Goal: Task Accomplishment & Management: Manage account settings

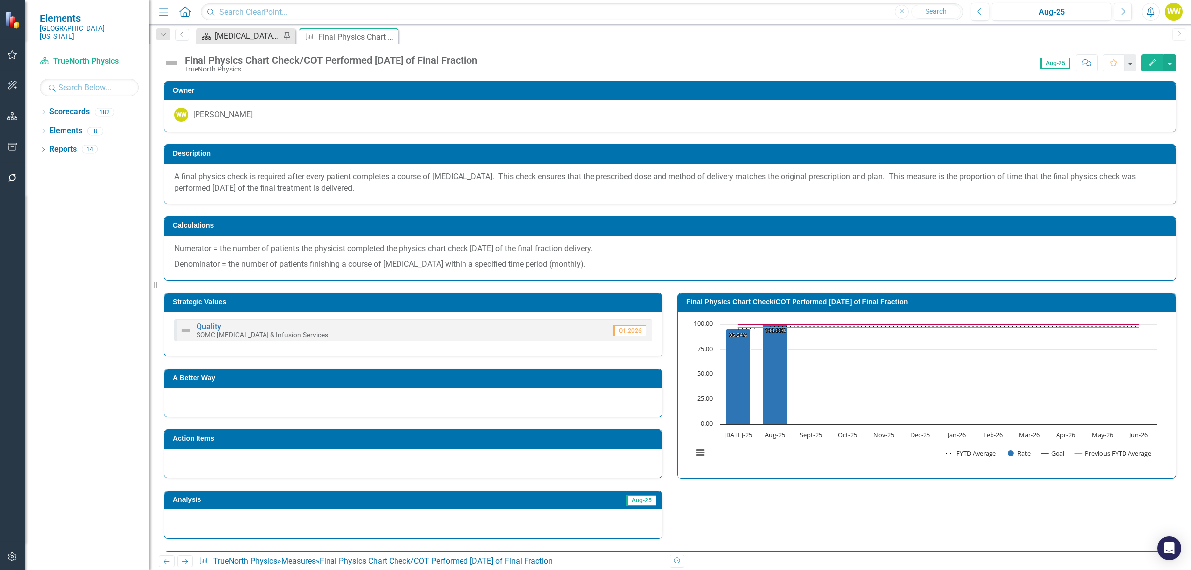
click at [217, 35] on div "[MEDICAL_DATA] Services and Infusion Dashboard" at bounding box center [247, 36] width 65 height 12
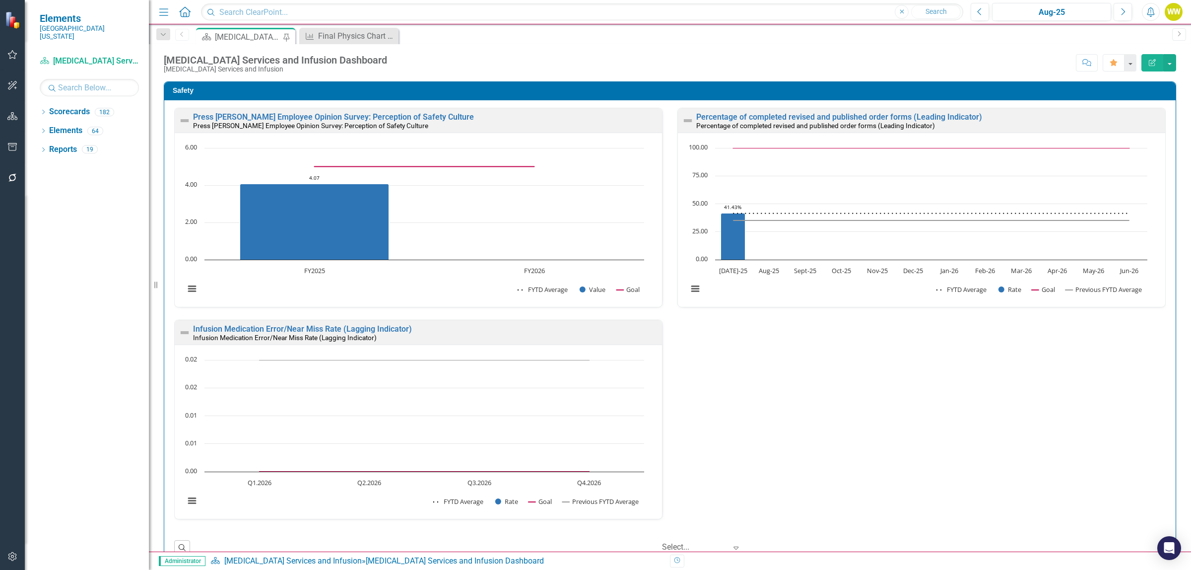
drag, startPoint x: 393, startPoint y: 36, endPoint x: 455, endPoint y: 71, distance: 70.5
click at [0, 0] on icon "Close" at bounding box center [0, 0] width 0 height 0
click at [8, 55] on icon "button" at bounding box center [12, 55] width 10 height 8
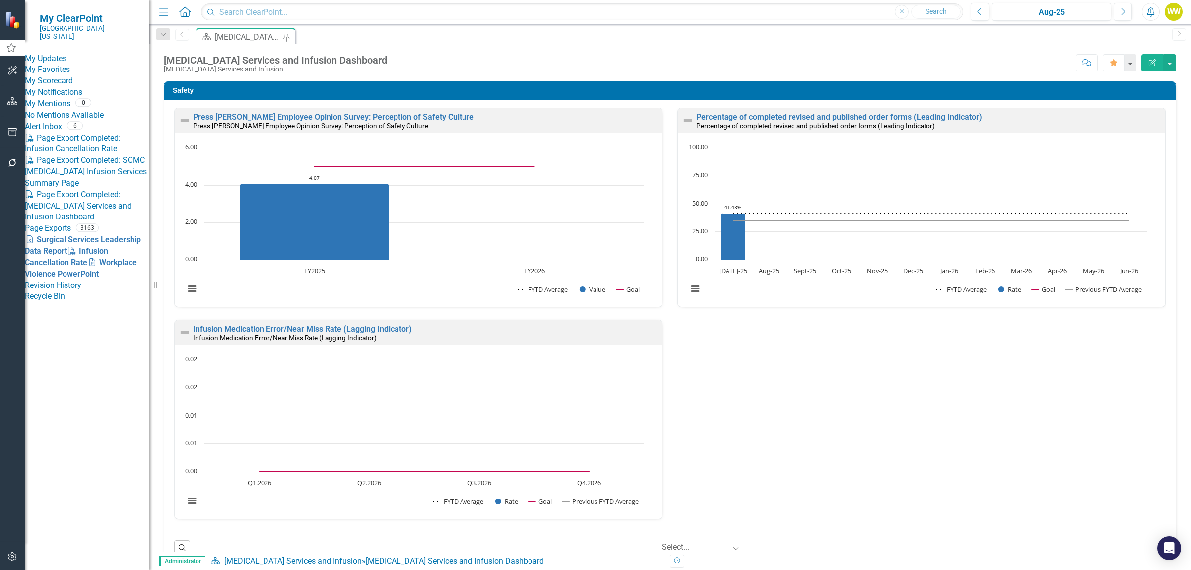
click at [78, 87] on link "My Scorecard" at bounding box center [87, 80] width 124 height 11
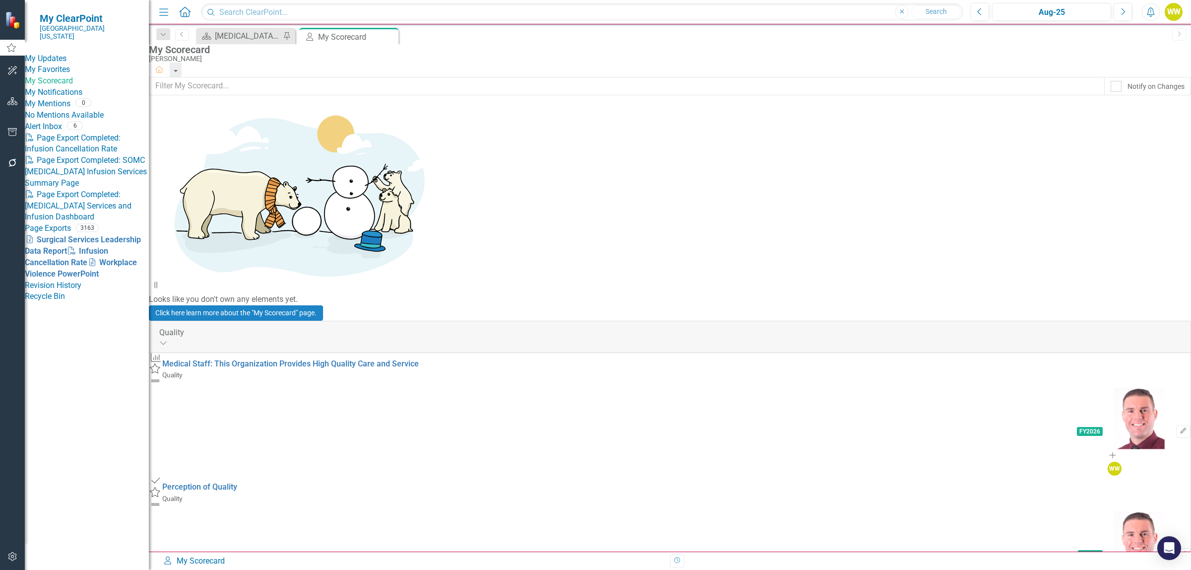
click at [16, 24] on img at bounding box center [13, 19] width 17 height 17
click at [65, 54] on link "My Updates" at bounding box center [87, 58] width 124 height 11
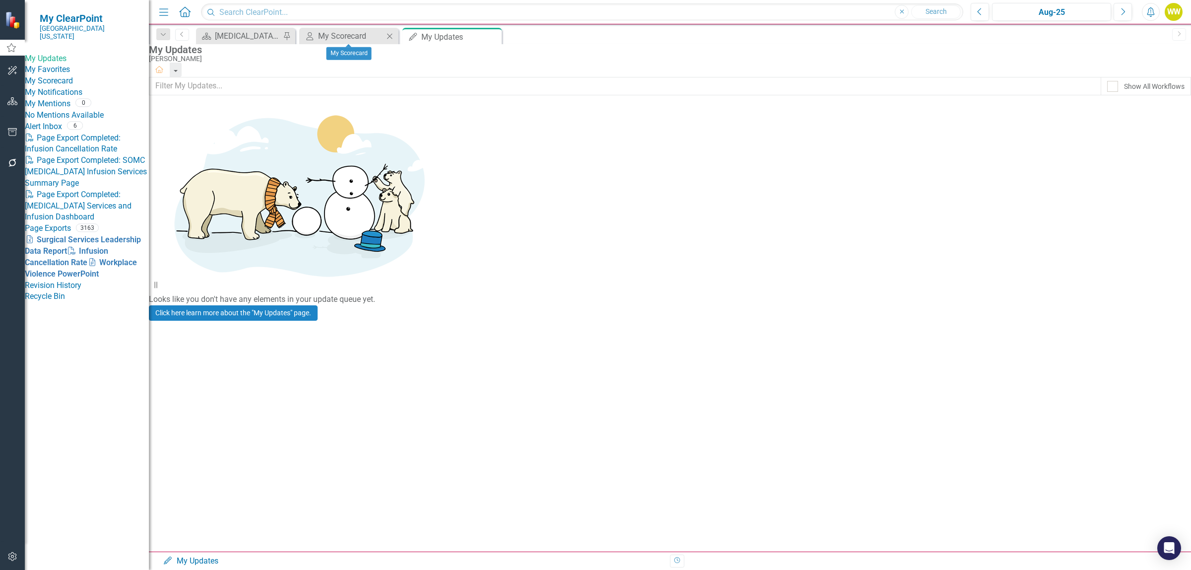
click at [392, 37] on icon "Close" at bounding box center [390, 36] width 10 height 8
click at [50, 74] on link "My Favorites" at bounding box center [87, 69] width 124 height 11
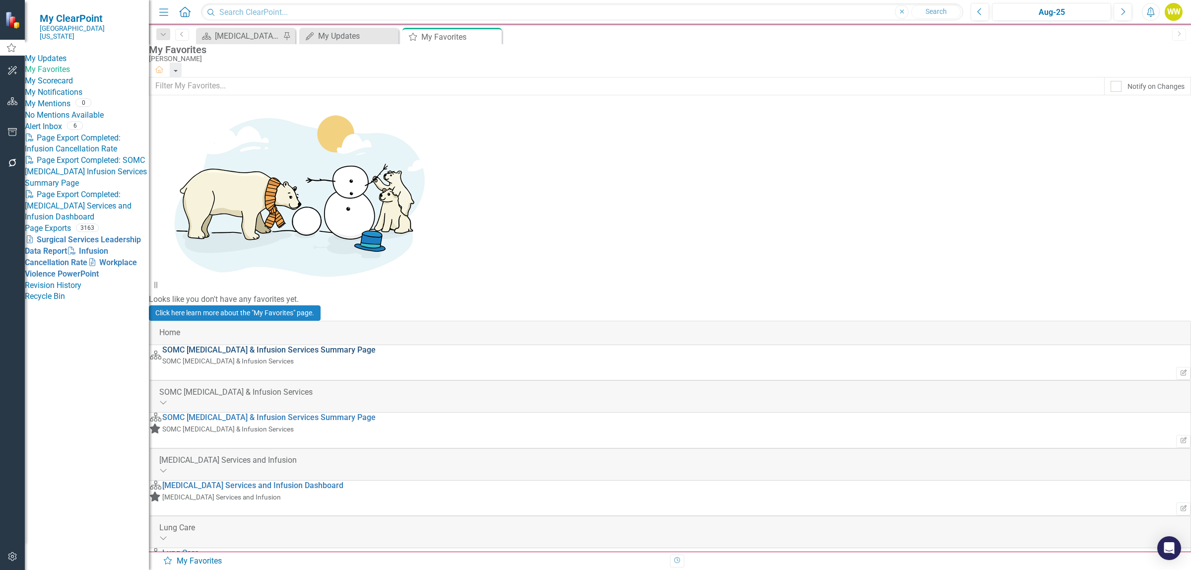
click at [284, 345] on link "SOMC [MEDICAL_DATA] & Infusion Services Summary Page" at bounding box center [268, 349] width 213 height 9
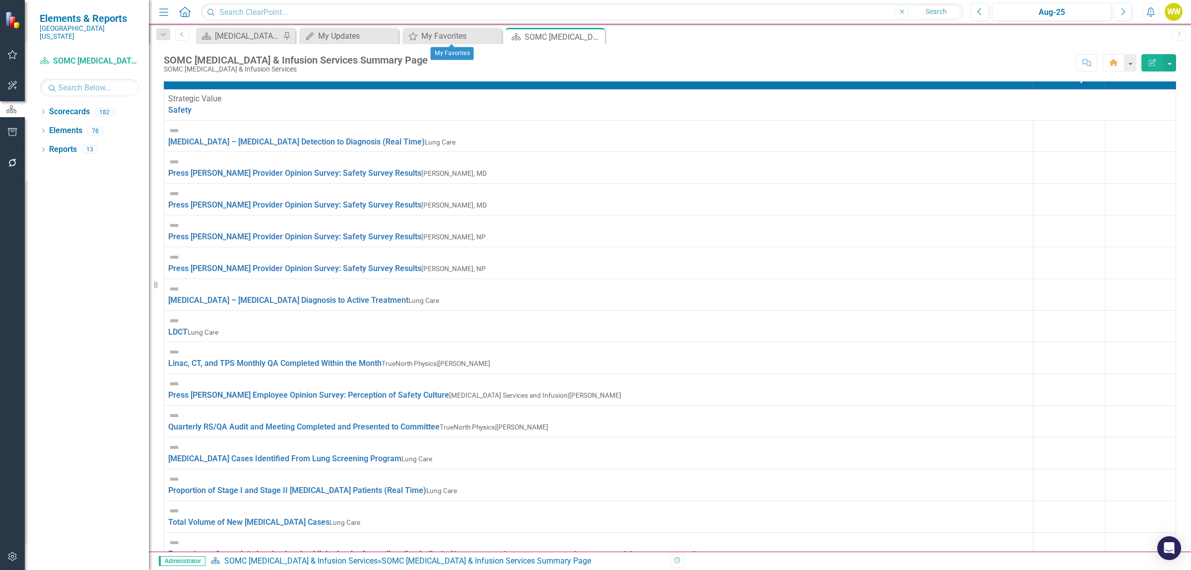
drag, startPoint x: 492, startPoint y: 36, endPoint x: 489, endPoint y: 48, distance: 11.8
click at [0, 0] on icon "Close" at bounding box center [0, 0] width 0 height 0
click at [388, 33] on icon "Close" at bounding box center [390, 36] width 10 height 8
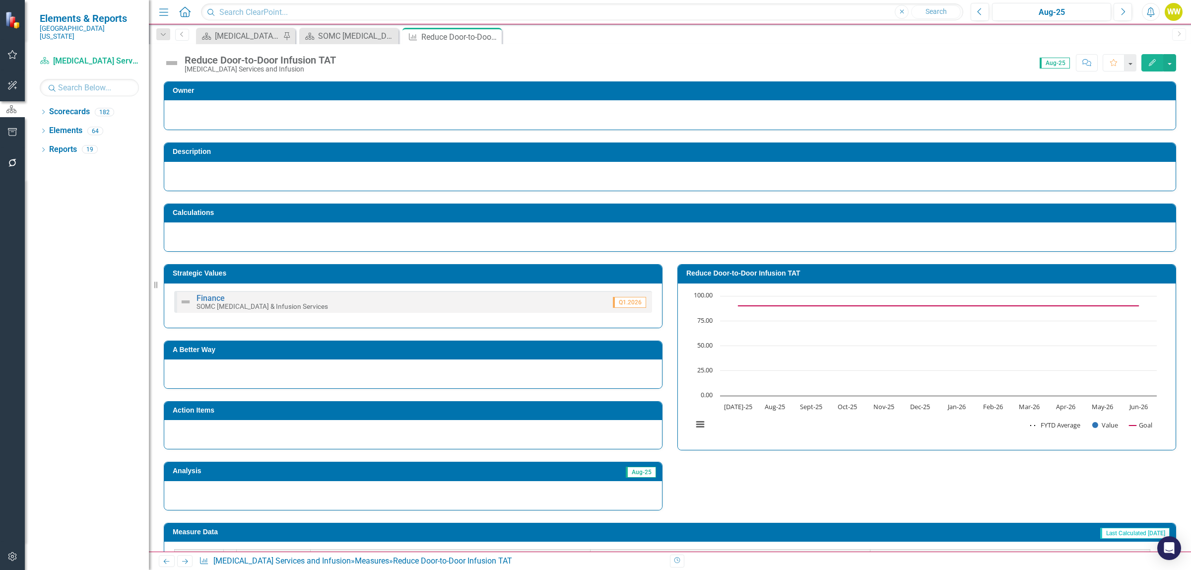
click at [1152, 57] on button "Edit" at bounding box center [1152, 62] width 22 height 17
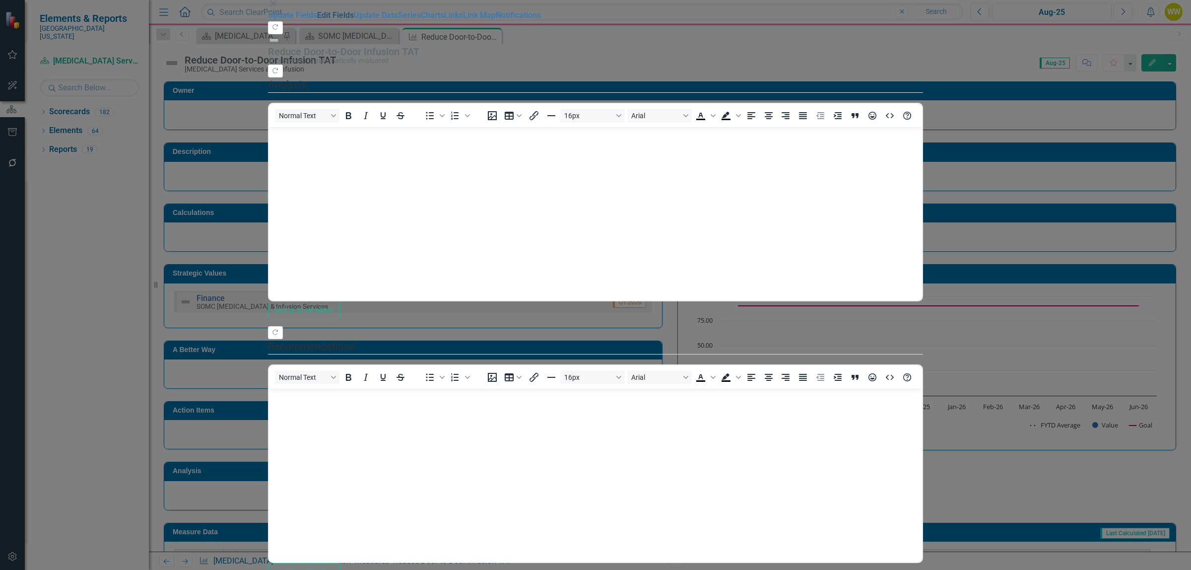
click at [317, 20] on link "Edit Fields" at bounding box center [335, 14] width 37 height 9
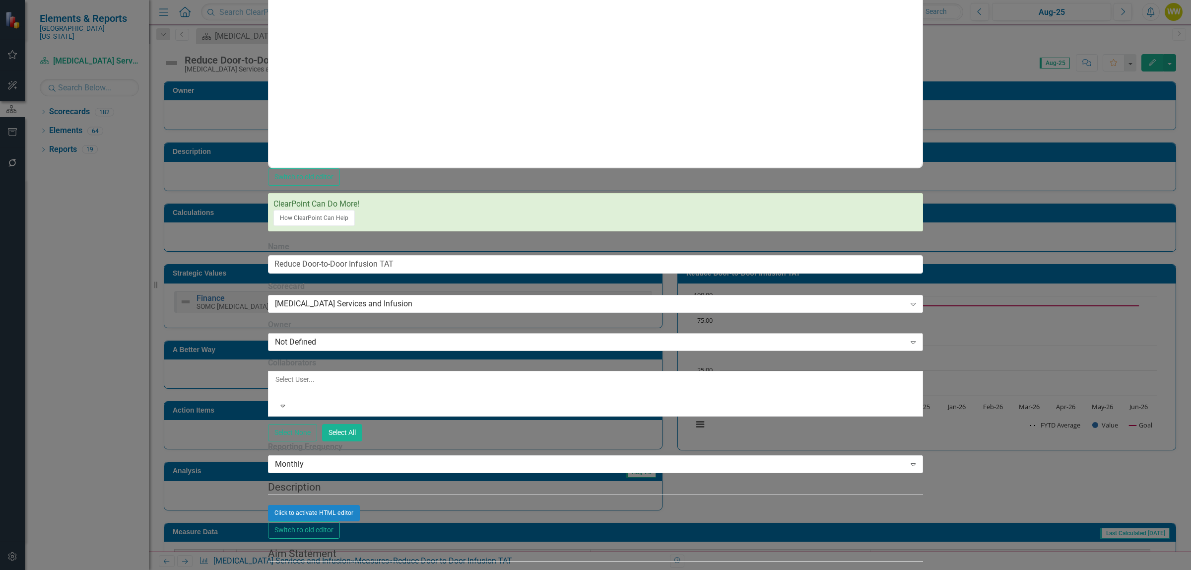
click at [480, 336] on div "Not Defined" at bounding box center [590, 341] width 630 height 11
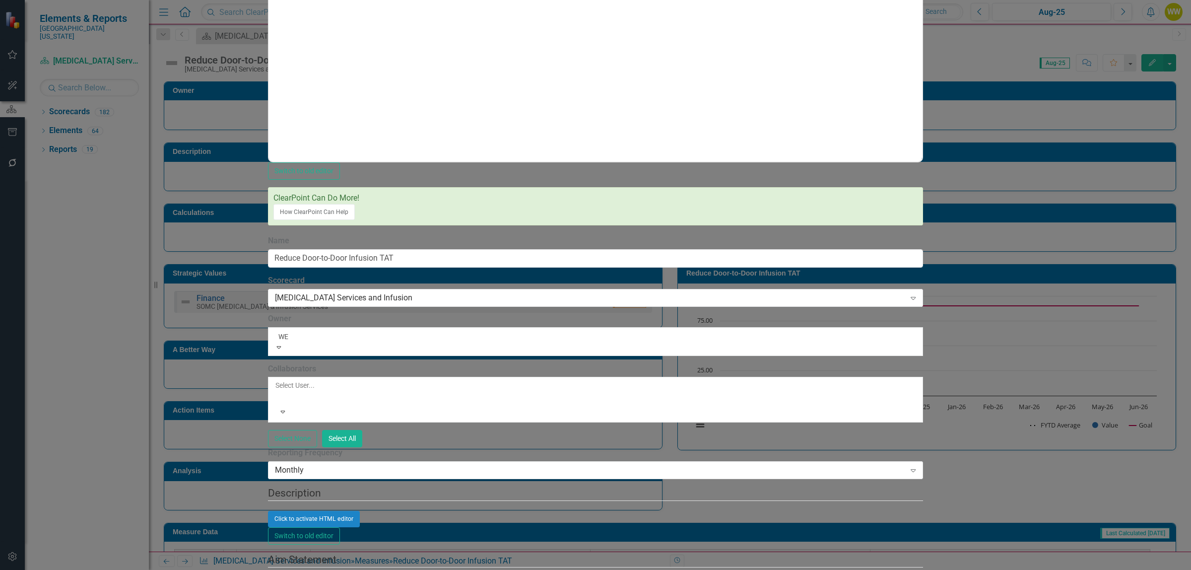
type input "W"
type input "e"
type input "[PERSON_NAME]"
click at [430, 569] on div "[PERSON_NAME]" at bounding box center [595, 575] width 1191 height 11
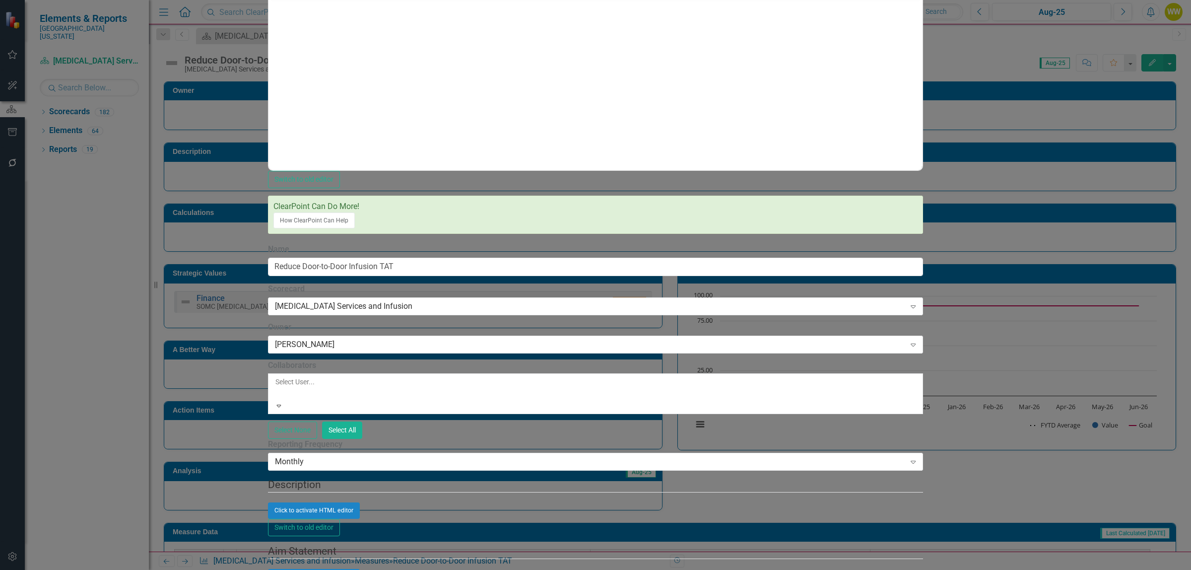
click at [277, 388] on div at bounding box center [275, 394] width 1 height 12
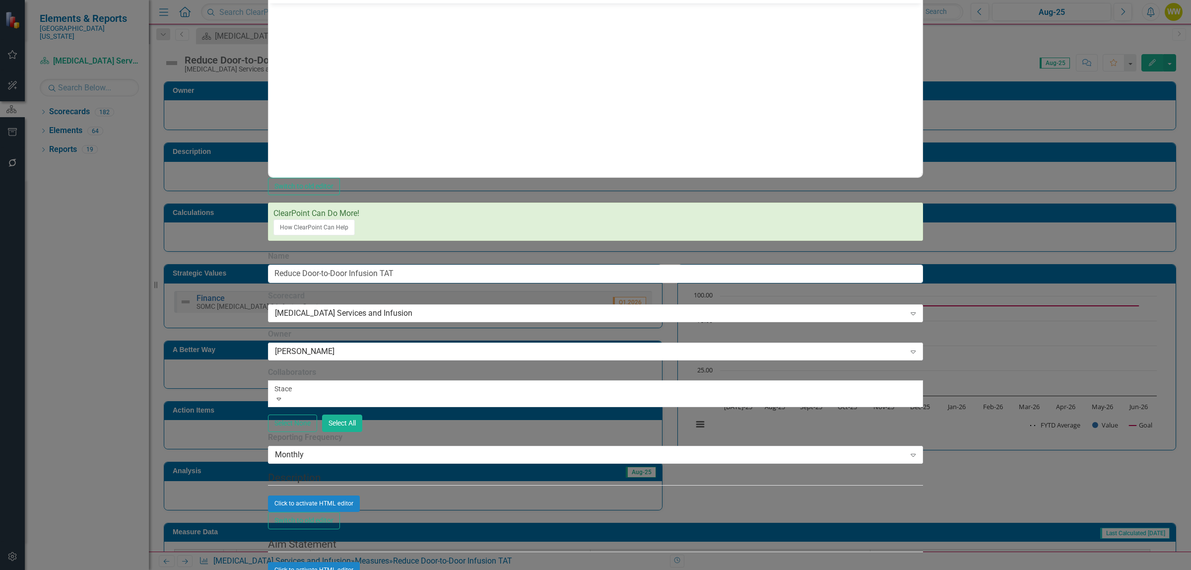
type input "[PERSON_NAME]"
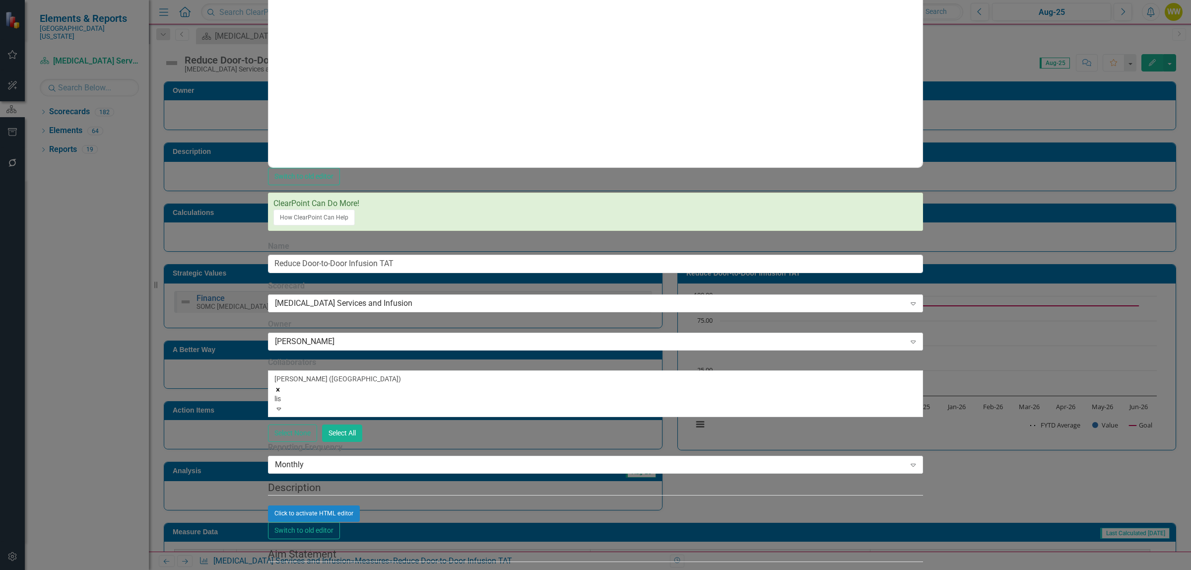
type input "[PERSON_NAME]"
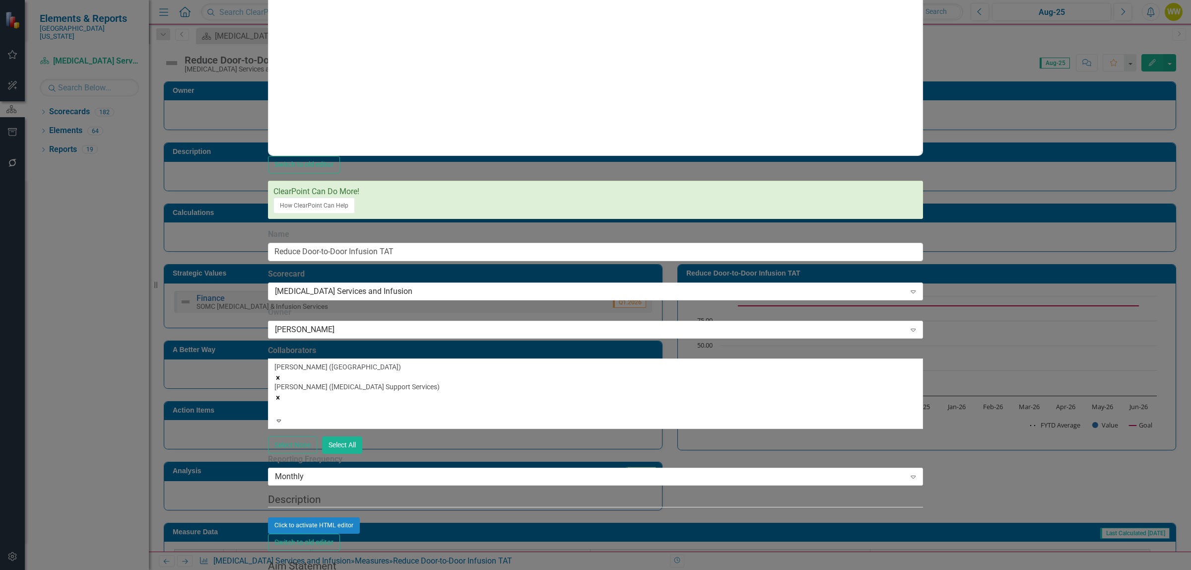
click at [537, 492] on fieldset "Description Click to activate HTML editor Switch to old editor" at bounding box center [595, 521] width 655 height 59
click at [360, 517] on button "Click to activate HTML editor" at bounding box center [314, 525] width 92 height 16
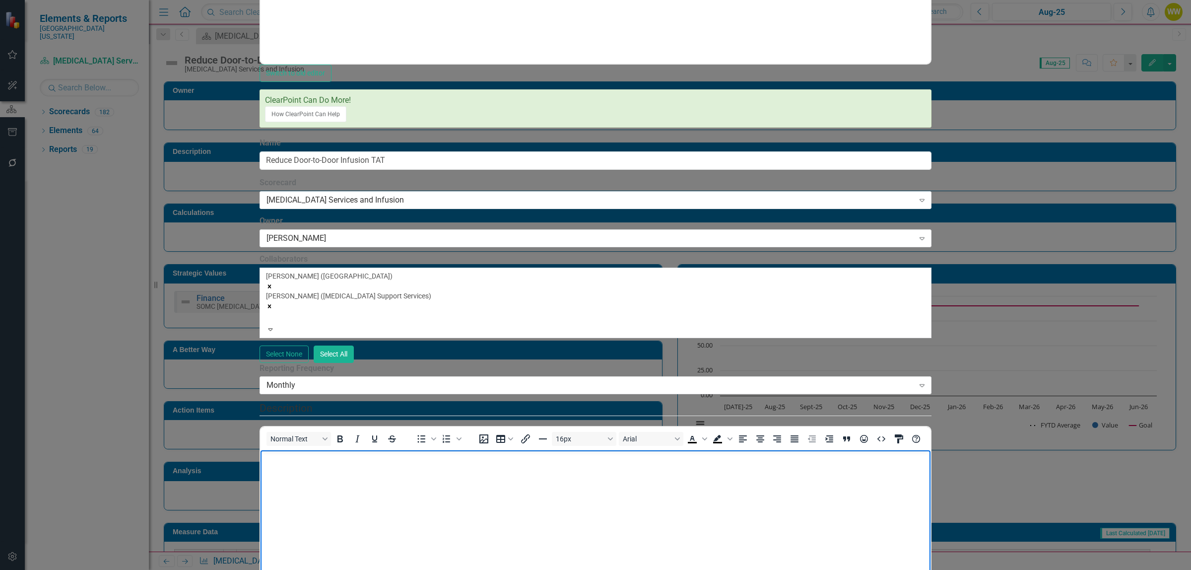
click at [312, 465] on body "Rich Text Area. Press ALT-0 for help." at bounding box center [595, 524] width 670 height 149
click at [288, 460] on p "Rich Text Area. Press ALT-0 for help." at bounding box center [594, 459] width 665 height 12
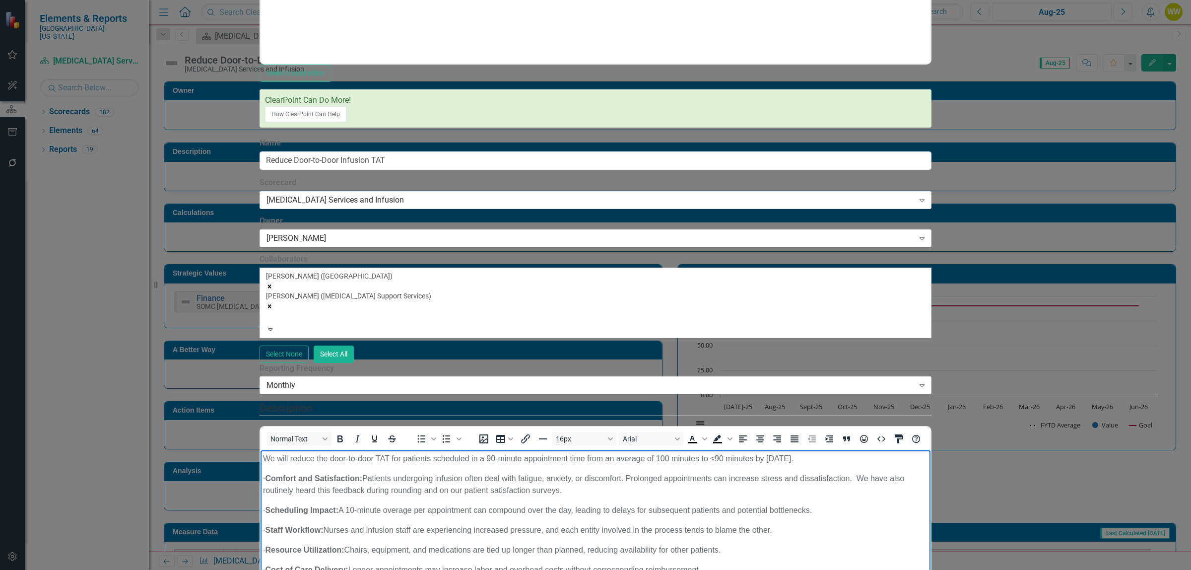
click at [292, 458] on p "We will reduce the door-to-door TAT for patients scheduled in a 90-minute appoi…" at bounding box center [594, 459] width 665 height 12
drag, startPoint x: 682, startPoint y: 597, endPoint x: 608, endPoint y: 796, distance: 212.3
click at [260, 453] on html "Reduce the door-to-door TAT for patients scheduled in a 90-minute appointment t…" at bounding box center [595, 548] width 670 height 196
click at [708, 432] on span "Text color Black" at bounding box center [704, 439] width 8 height 14
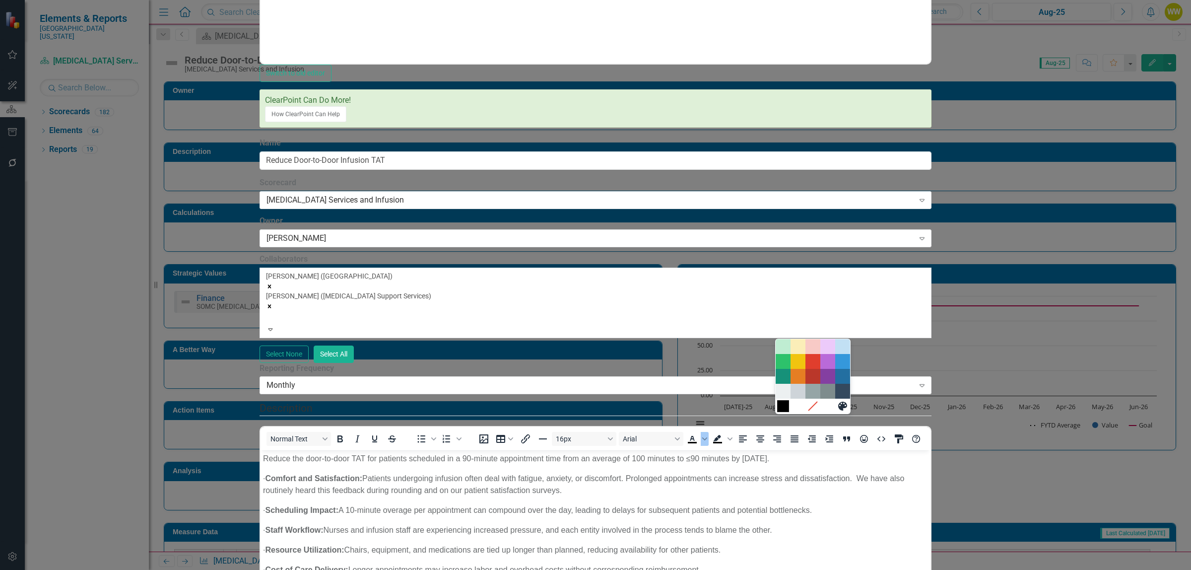
click at [777, 410] on div at bounding box center [813, 405] width 74 height 15
click at [778, 567] on p "· Cost of Care Delivery: Longer appointments may increase labor and overhead co…" at bounding box center [594, 570] width 665 height 12
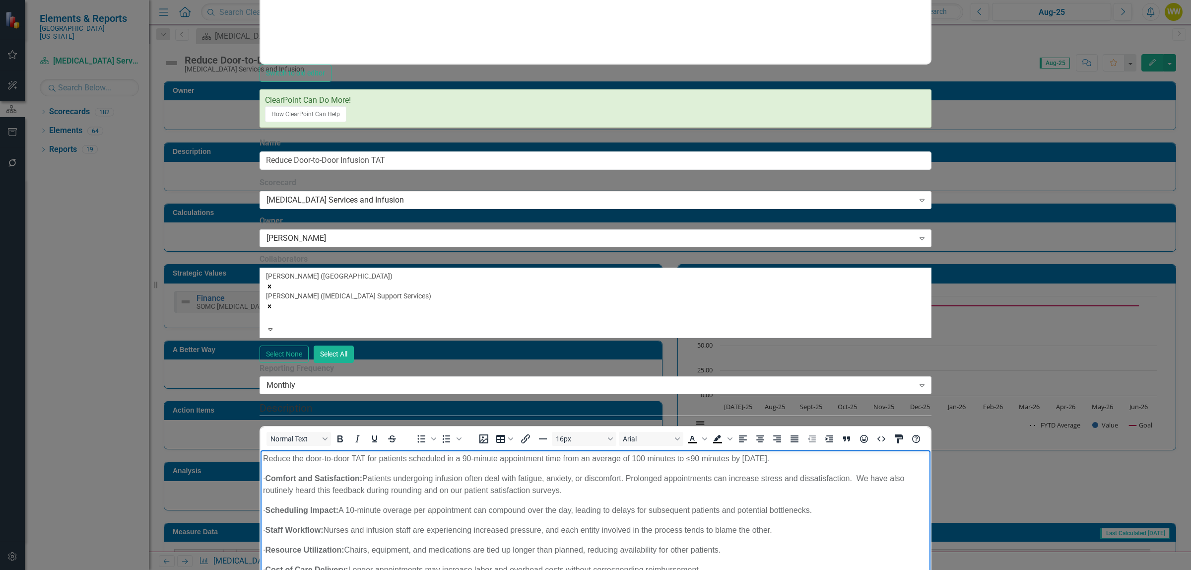
click at [424, 505] on p "· Scheduling Impact: A 10-minute overage per appointment can compound over the …" at bounding box center [594, 510] width 665 height 12
click at [287, 480] on strong "Comfort and Satisfaction:" at bounding box center [312, 478] width 97 height 8
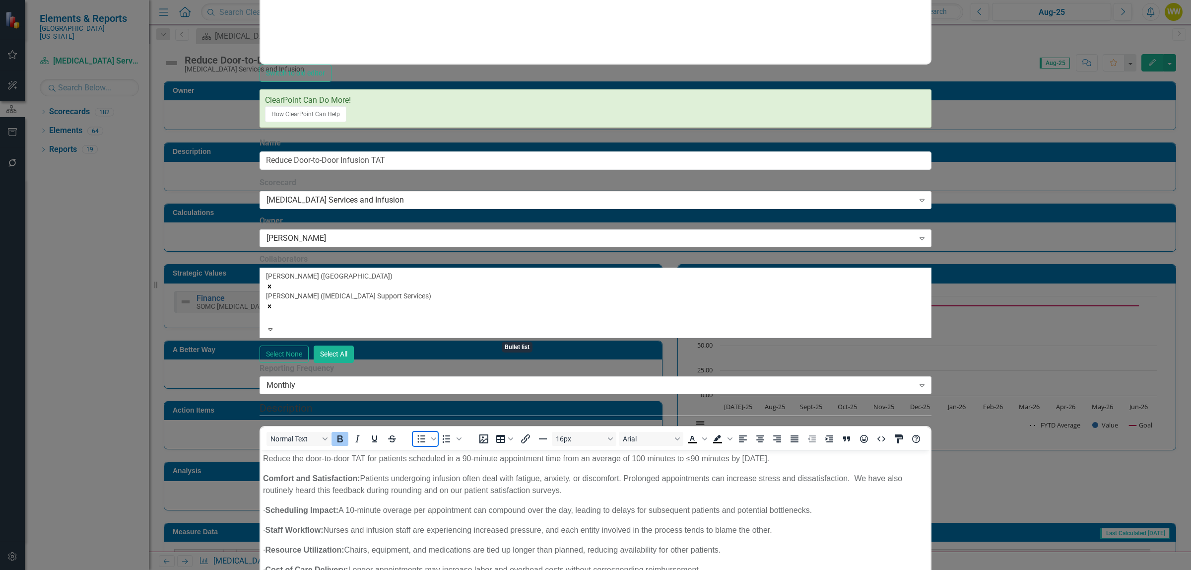
click at [427, 433] on icon "Bullet list" at bounding box center [421, 439] width 12 height 12
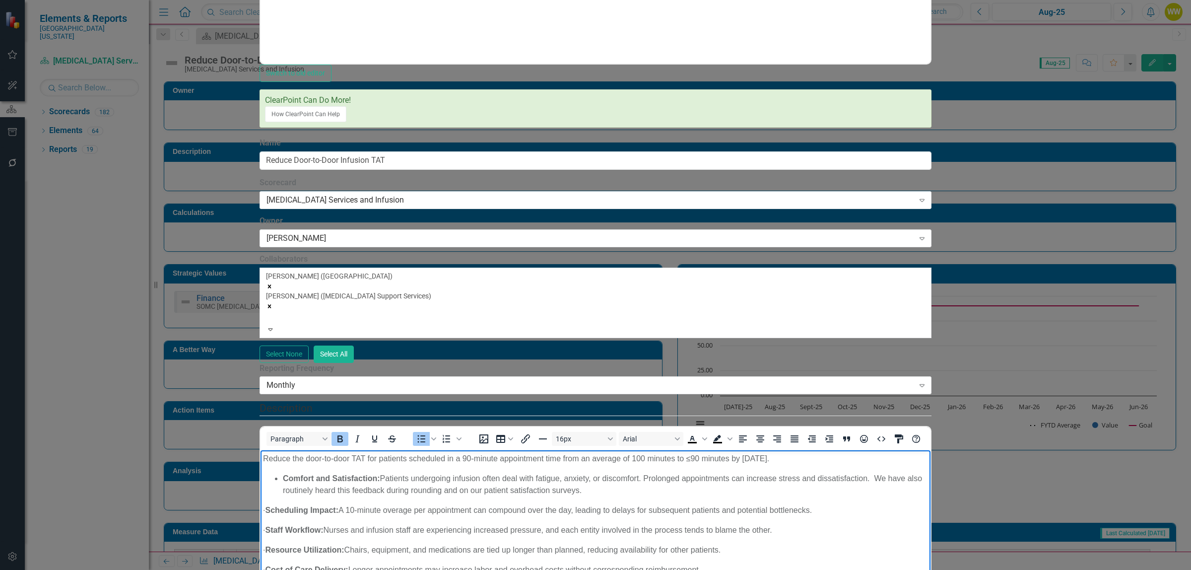
click at [287, 511] on strong "Scheduling Impact:" at bounding box center [300, 510] width 73 height 8
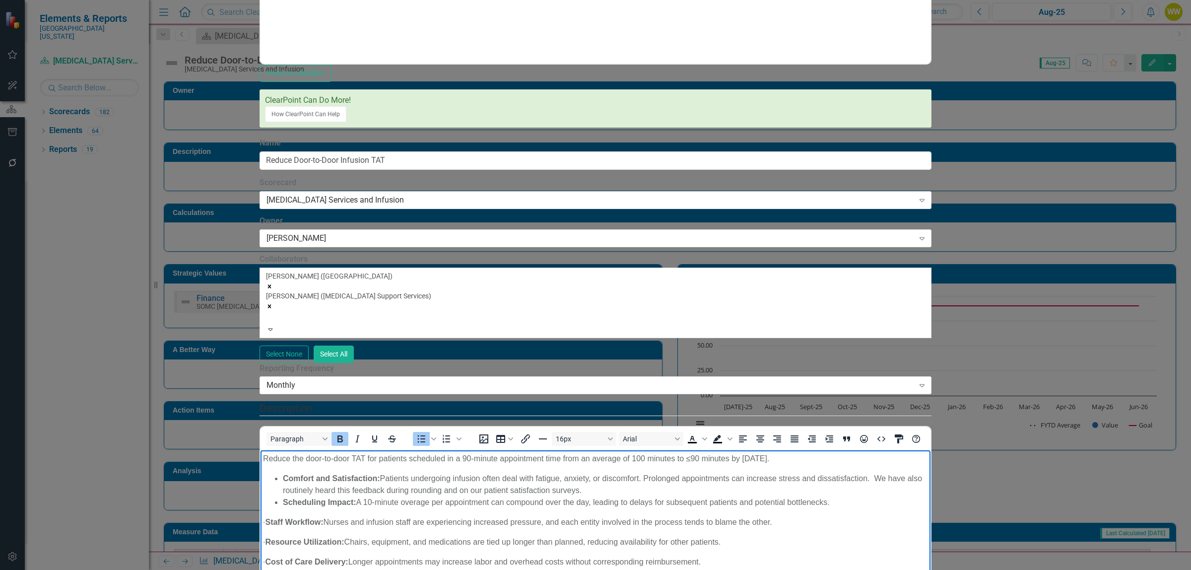
click at [286, 519] on strong "Staff Workflow:" at bounding box center [293, 522] width 58 height 8
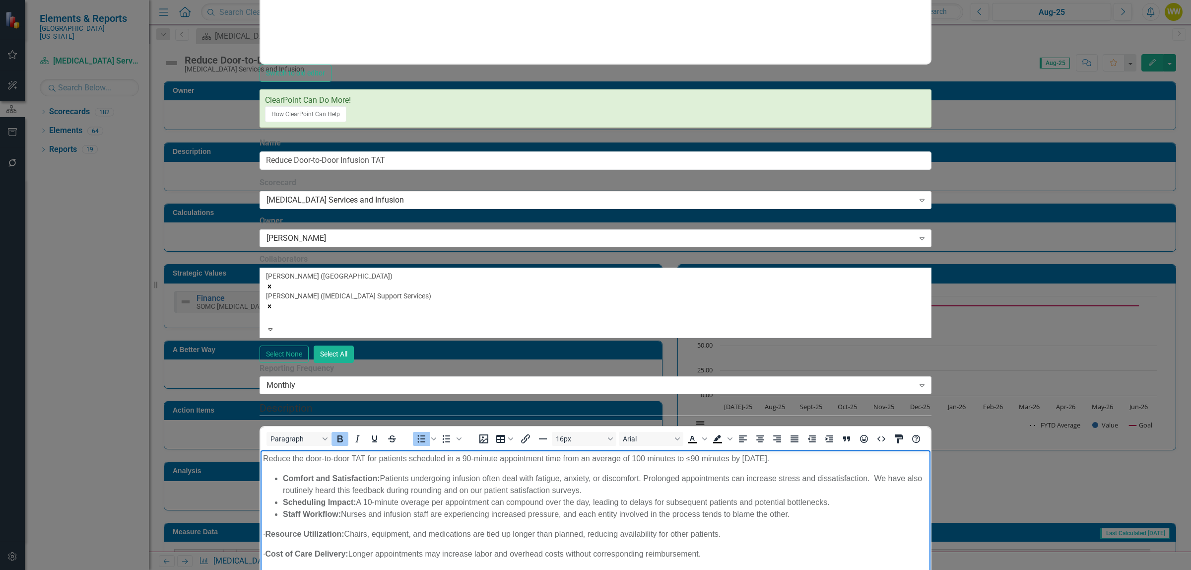
click at [285, 535] on strong "Resource Utilization:" at bounding box center [303, 533] width 79 height 8
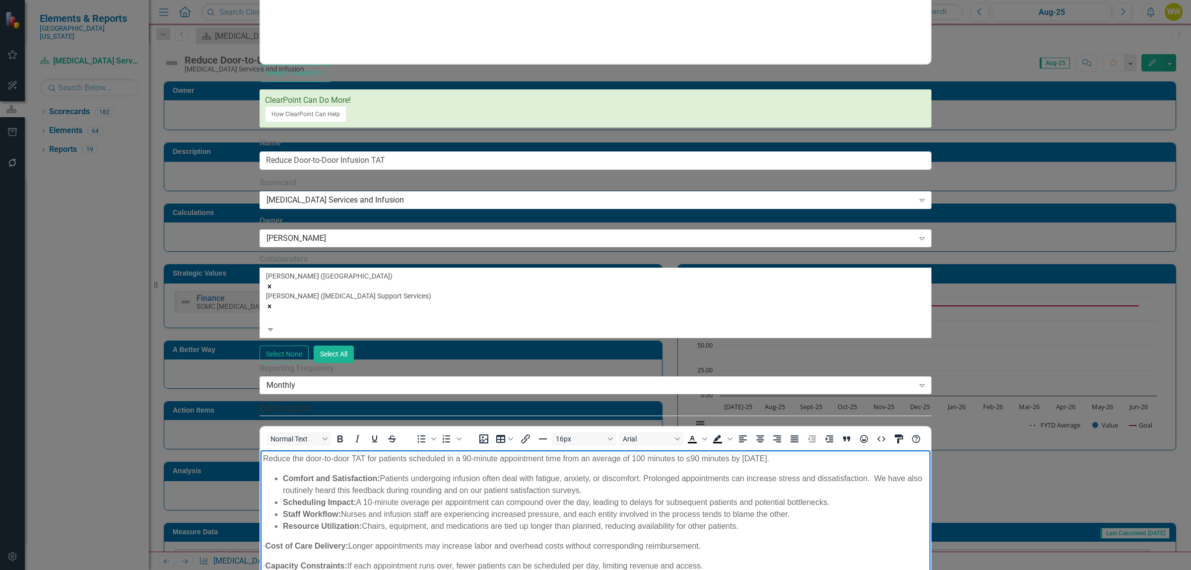
click at [284, 545] on p "· Cost of Care Delivery: Longer appointments may increase labor and overhead co…" at bounding box center [594, 546] width 665 height 12
click at [285, 545] on strong "Cost of Care Delivery:" at bounding box center [305, 545] width 83 height 8
click at [284, 556] on p "· Capacity Constraints: If each appointment runs over, fewer patients can be sc…" at bounding box center [594, 558] width 665 height 12
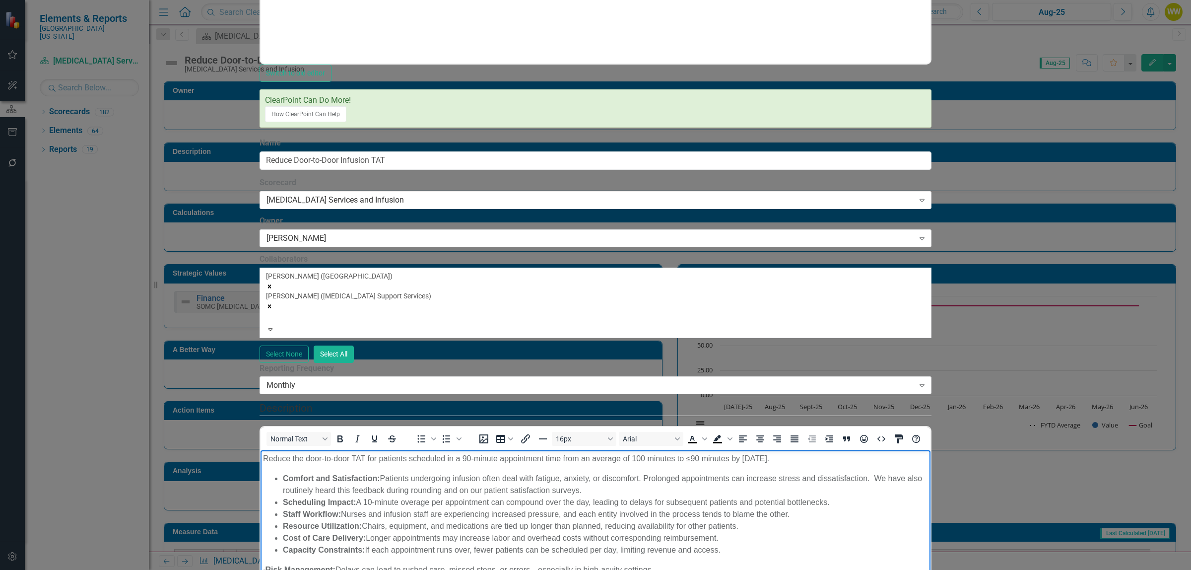
click at [285, 569] on strong "Risk Management:" at bounding box center [299, 569] width 70 height 8
click at [286, 569] on strong "Commitment to Resilience:" at bounding box center [315, 581] width 102 height 8
drag, startPoint x: 704, startPoint y: 585, endPoint x: 601, endPoint y: 918, distance: 348.6
click at [260, 569] on html "Reduce the door-to-door TAT for patients scheduled in a 90-minute appointment t…" at bounding box center [595, 524] width 670 height 149
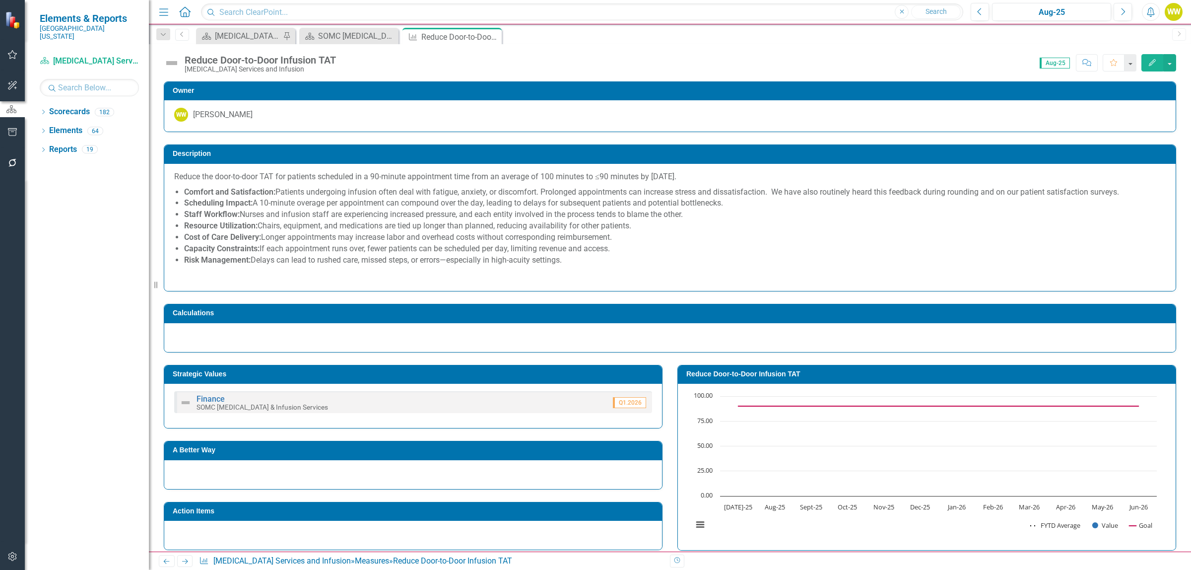
click at [1149, 61] on icon "Edit" at bounding box center [1152, 62] width 9 height 7
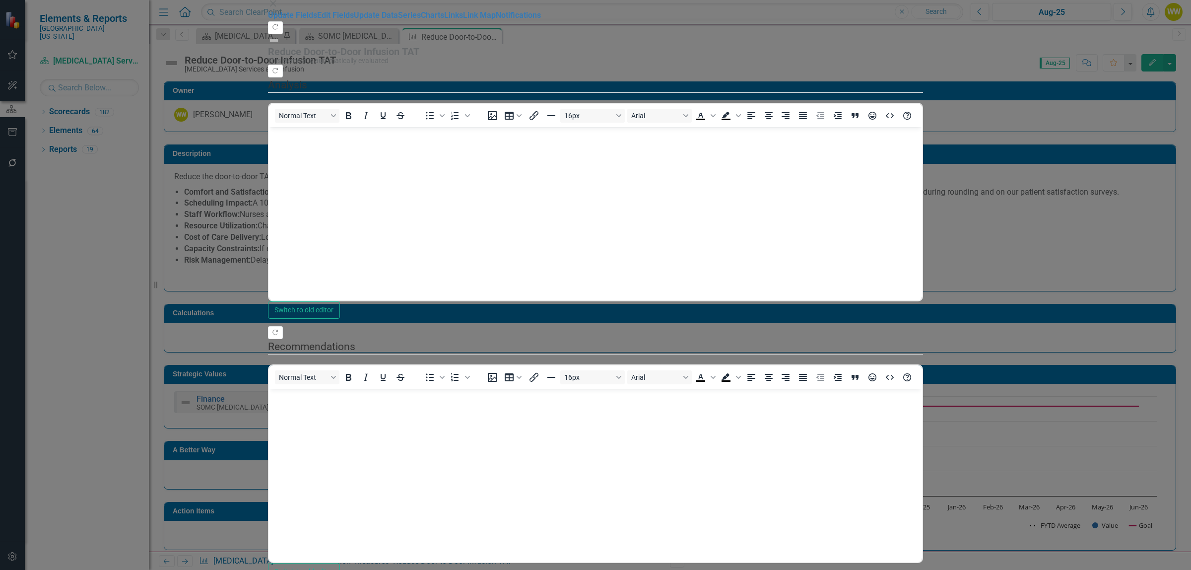
scroll to position [0, 0]
click at [317, 20] on link "Edit Fields" at bounding box center [335, 14] width 37 height 9
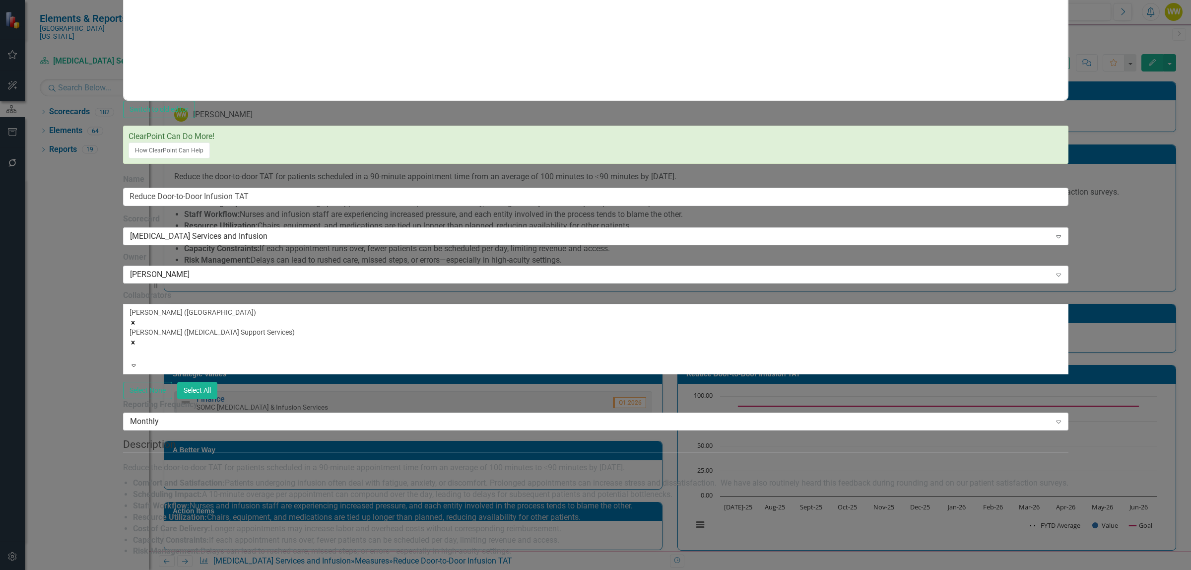
scroll to position [620, 0]
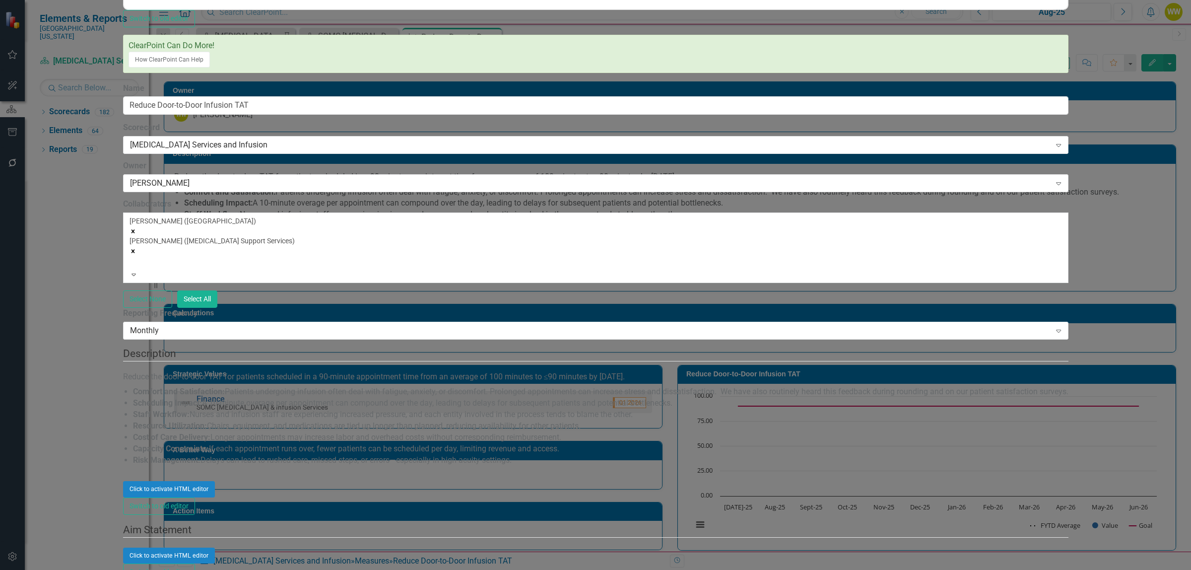
scroll to position [0, 0]
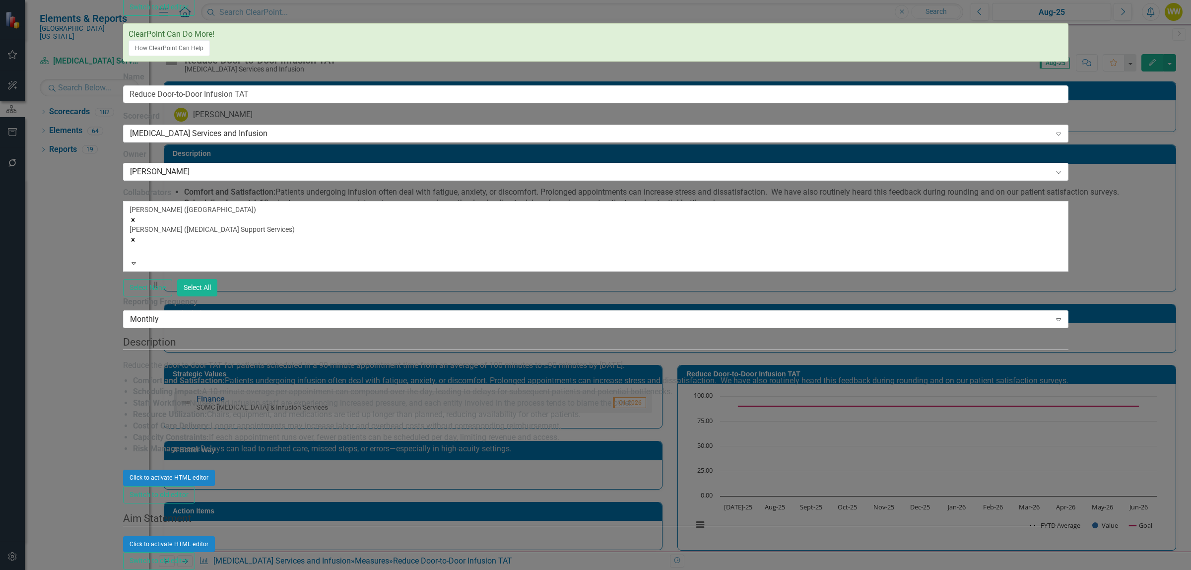
drag, startPoint x: 499, startPoint y: 722, endPoint x: 125, endPoint y: 697, distance: 374.5
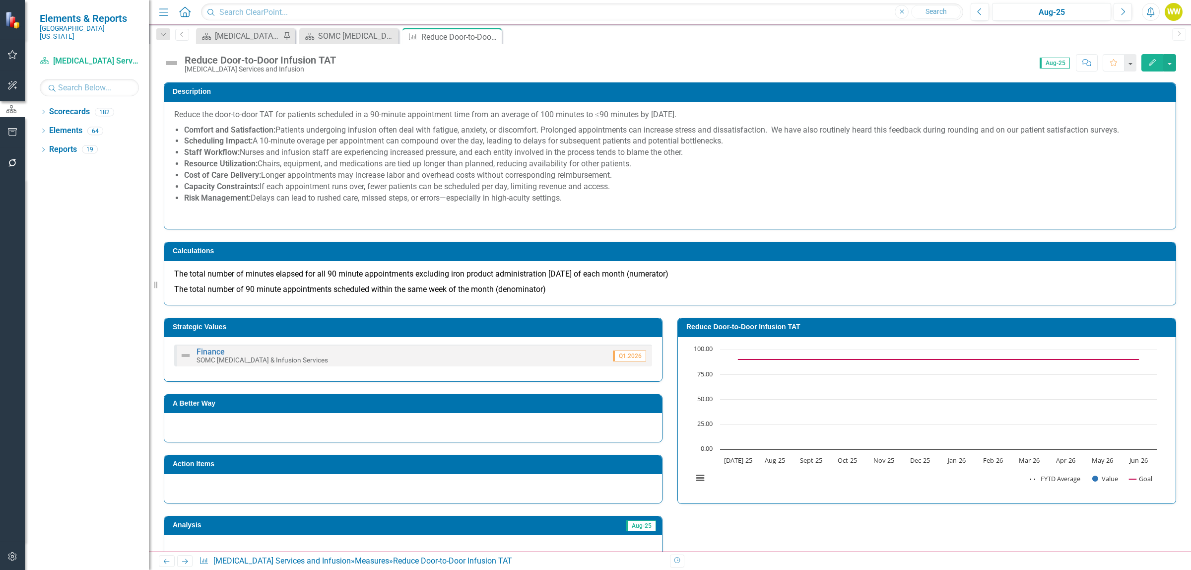
scroll to position [124, 0]
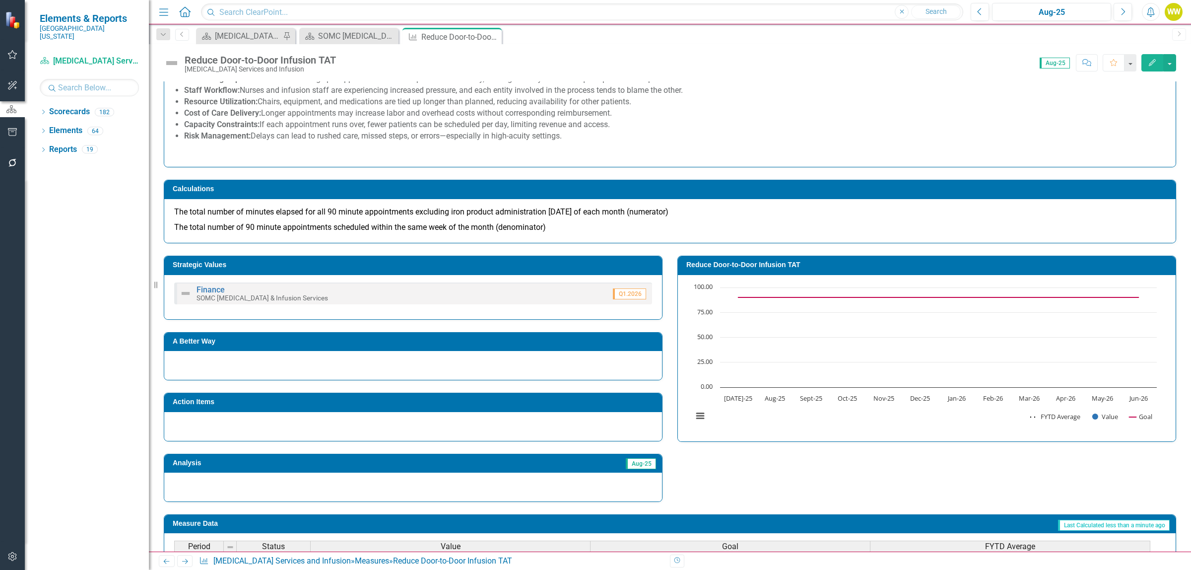
click at [546, 405] on h3 "Action Items" at bounding box center [415, 401] width 484 height 7
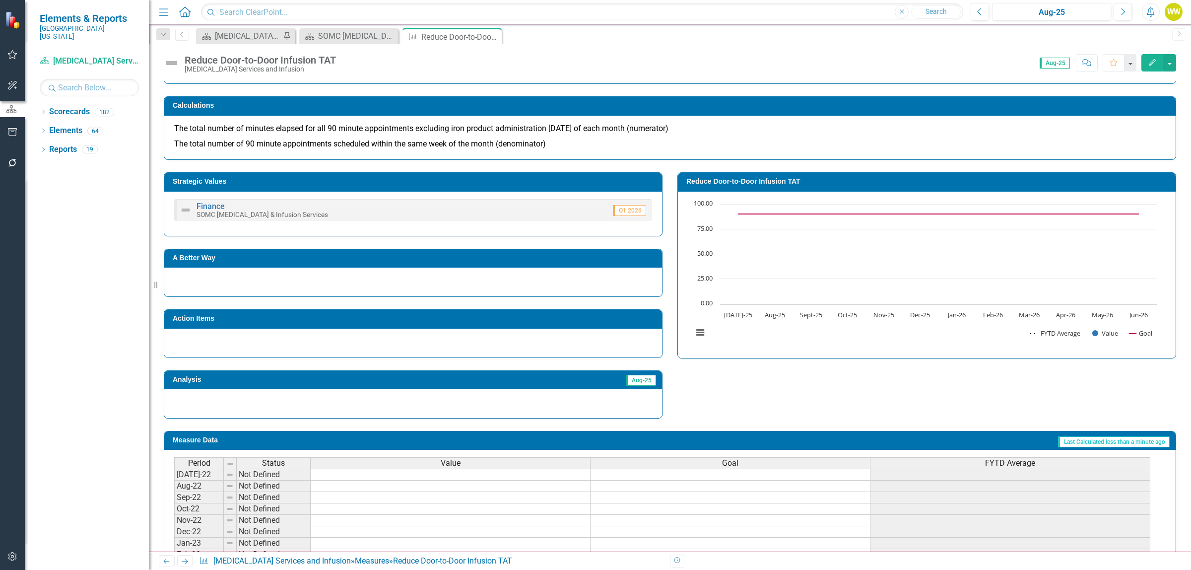
scroll to position [186, 0]
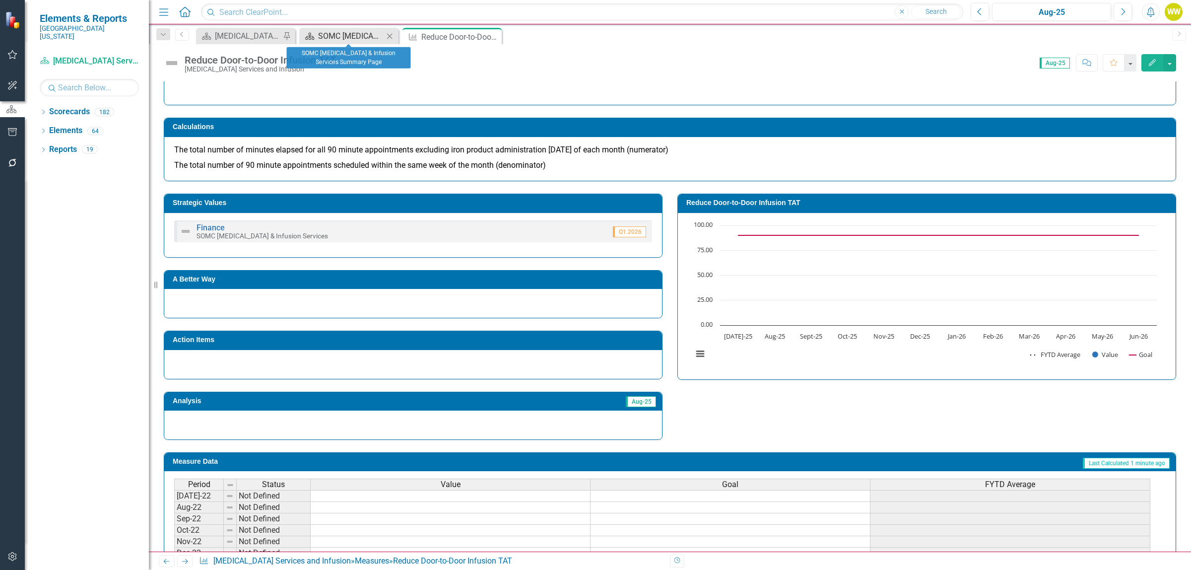
click at [319, 37] on div "SOMC [MEDICAL_DATA] & Infusion Services Summary Page" at bounding box center [350, 36] width 65 height 12
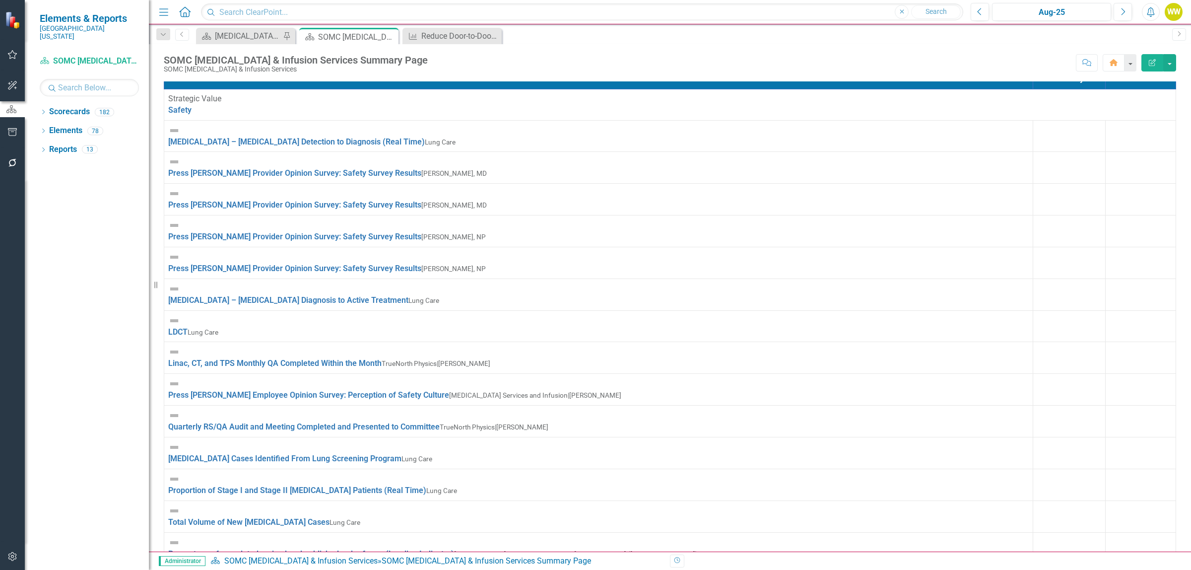
scroll to position [1506, 0]
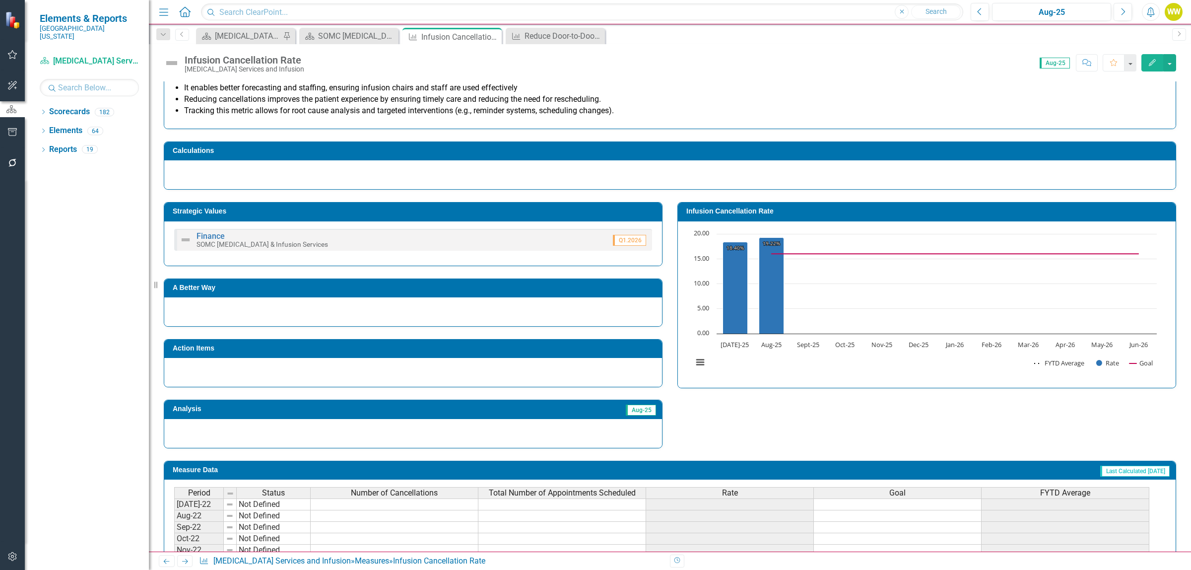
scroll to position [248, 0]
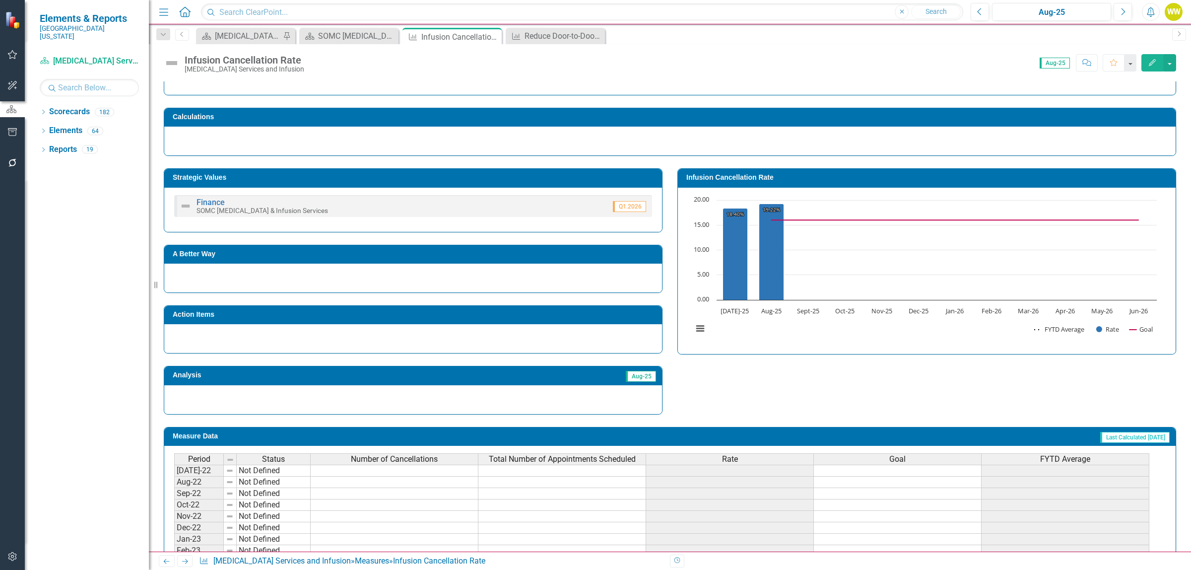
click at [754, 137] on div at bounding box center [669, 141] width 1011 height 29
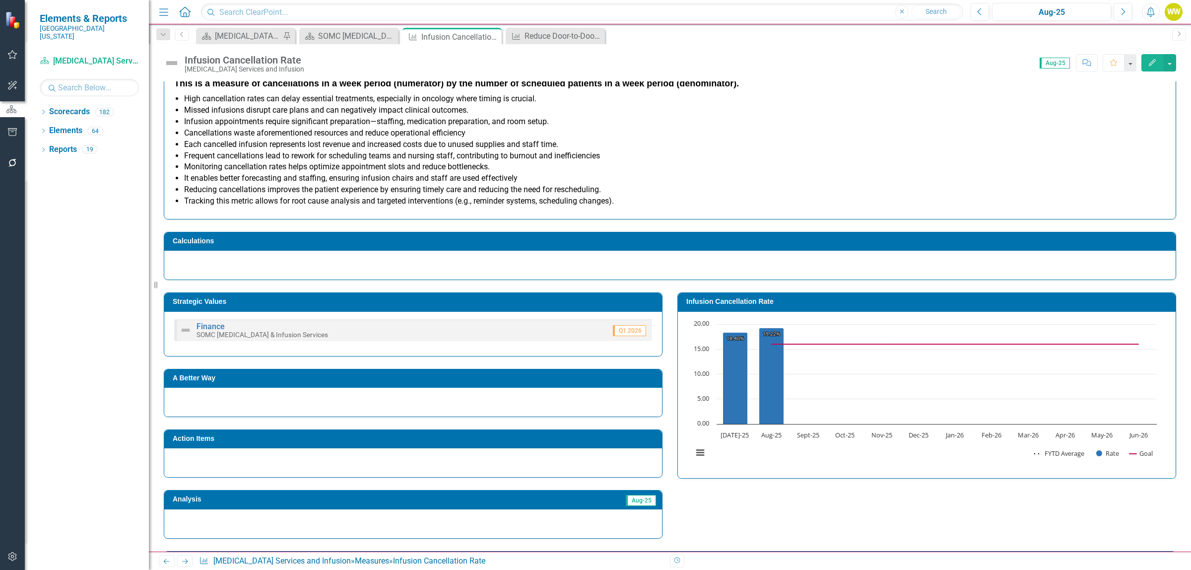
scroll to position [62, 0]
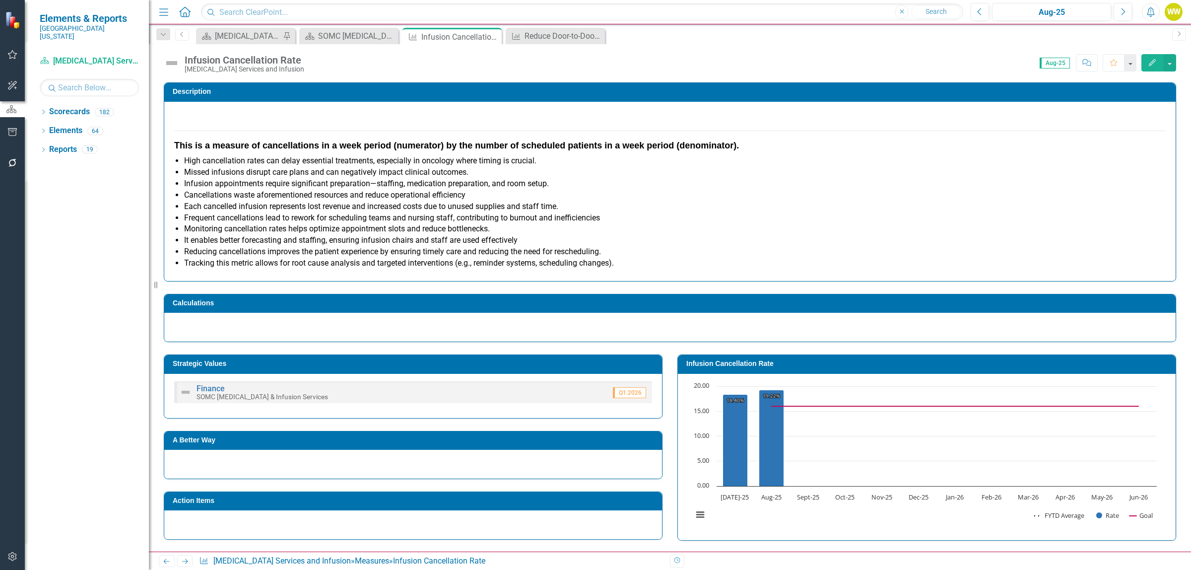
click at [1160, 65] on button "Edit" at bounding box center [1152, 62] width 22 height 17
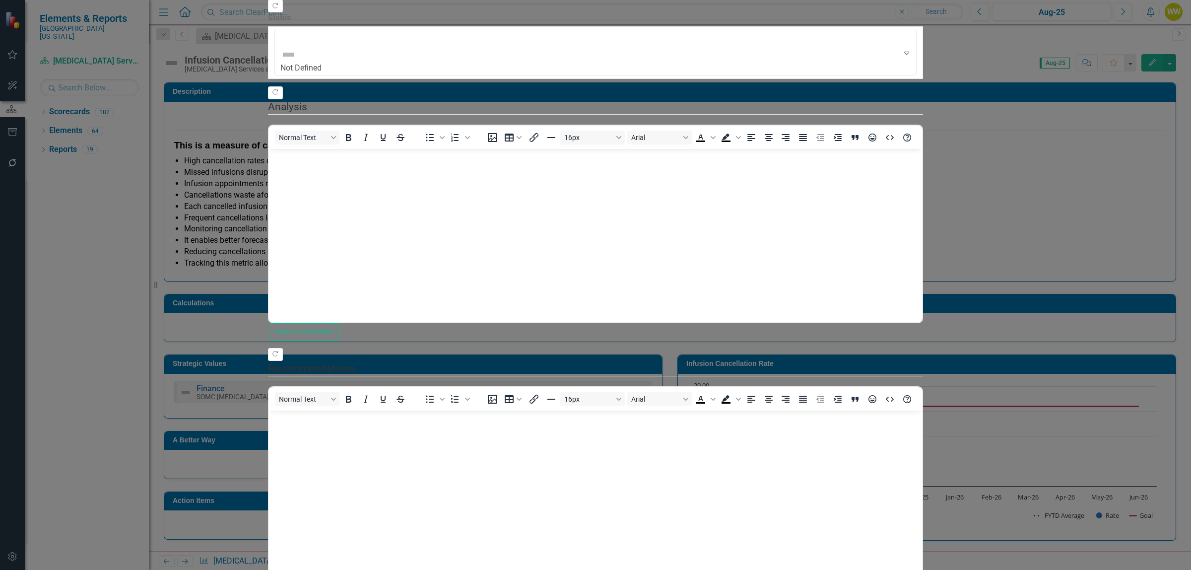
scroll to position [0, 0]
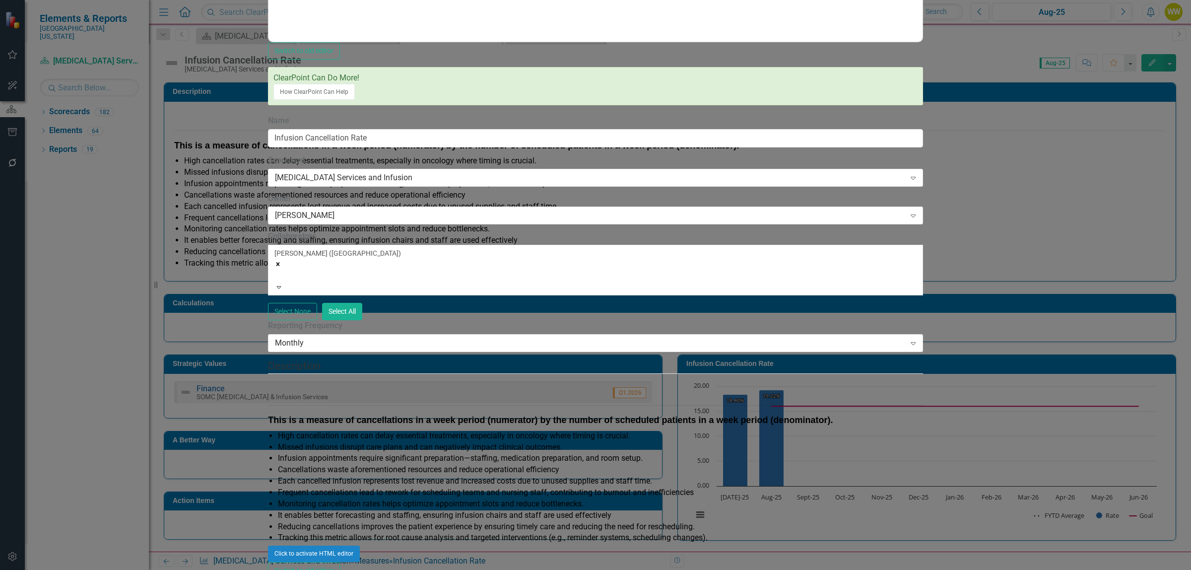
click at [497, 248] on div "[PERSON_NAME] ([GEOGRAPHIC_DATA])" at bounding box center [595, 265] width 642 height 34
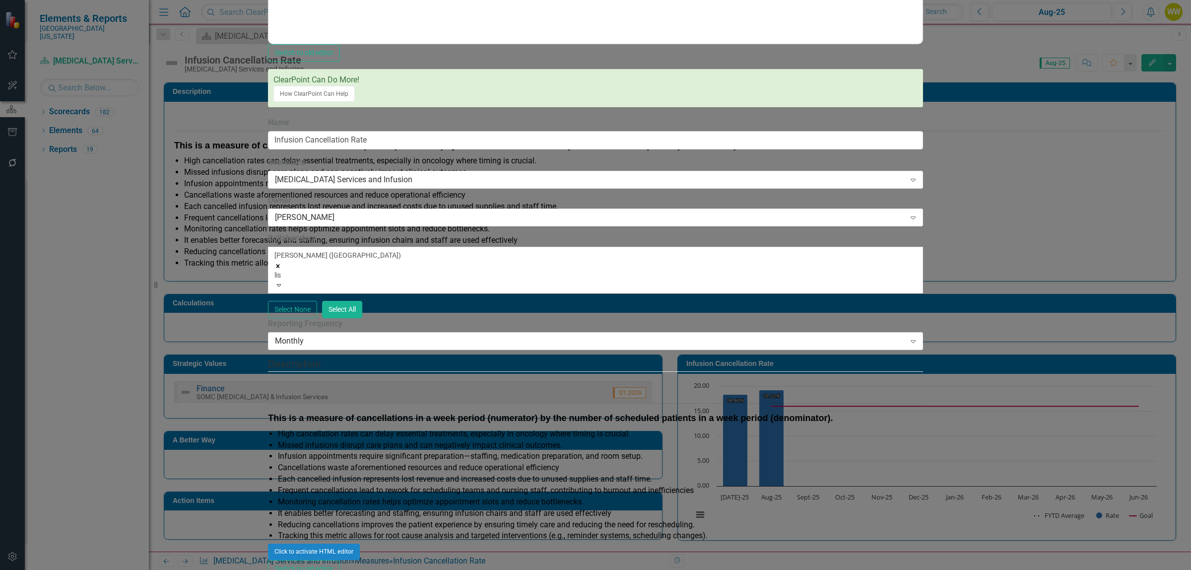
type input "[PERSON_NAME]"
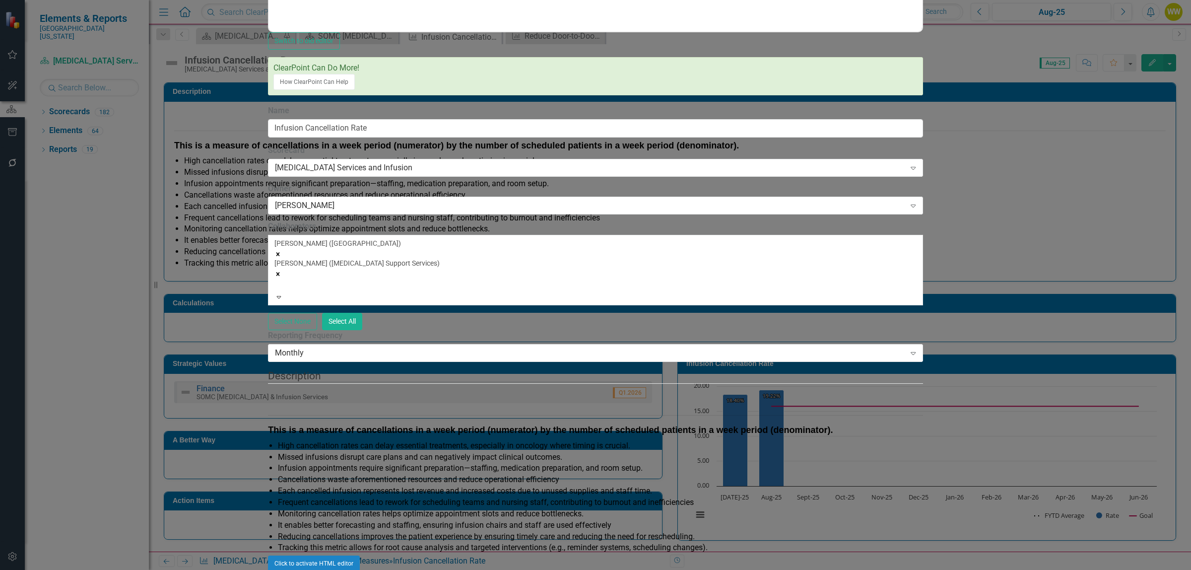
scroll to position [62, 0]
drag, startPoint x: 931, startPoint y: 294, endPoint x: 656, endPoint y: 292, distance: 275.4
click at [656, 555] on div "Click to activate HTML editor" at bounding box center [595, 563] width 655 height 16
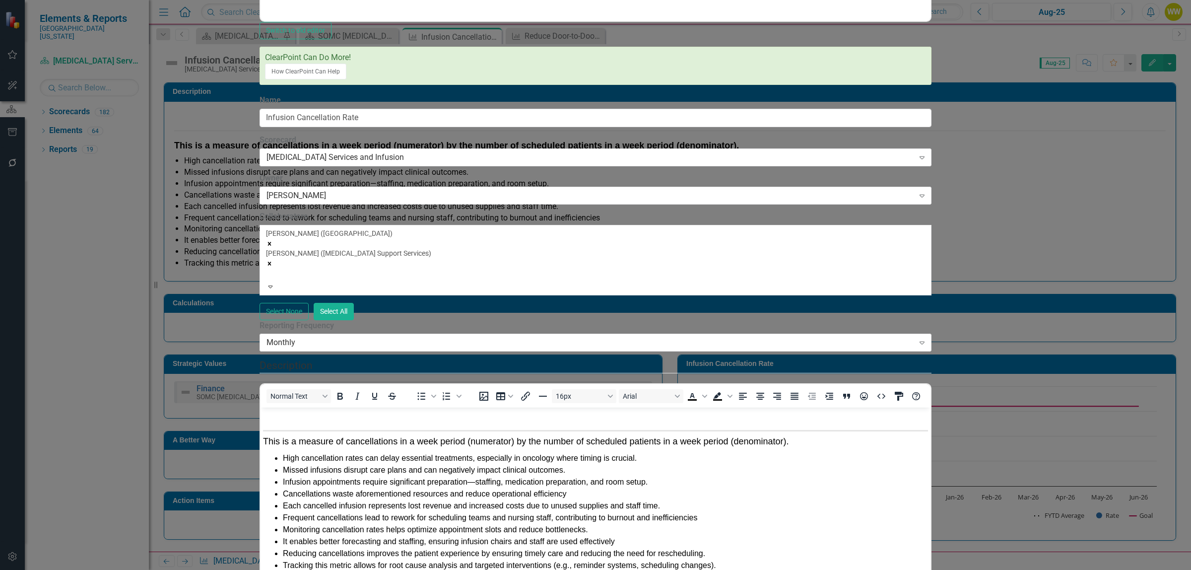
scroll to position [0, 0]
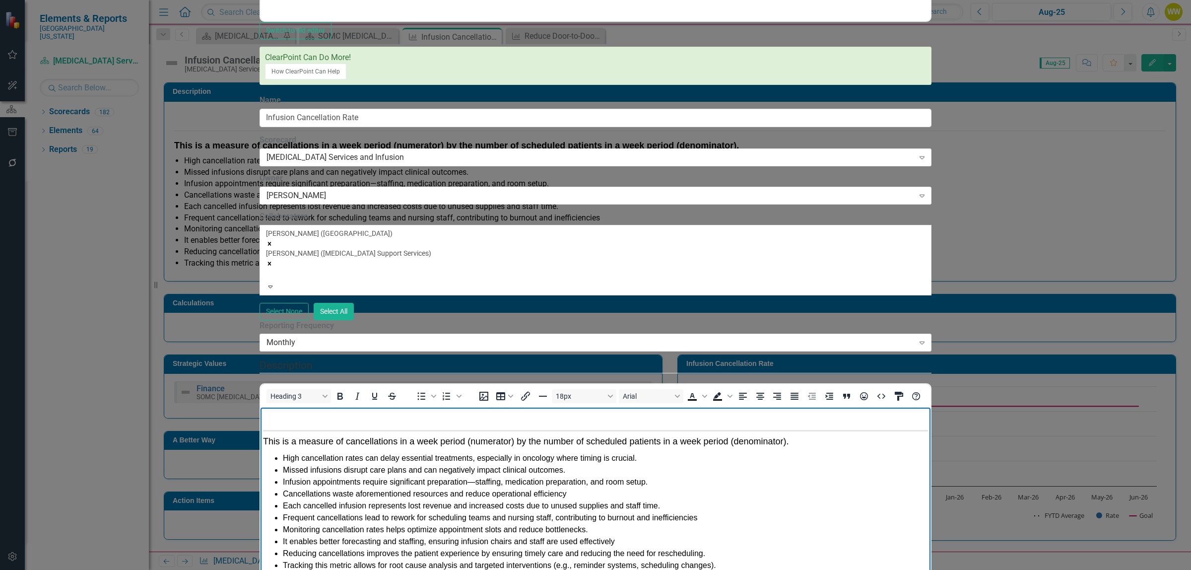
drag, startPoint x: 796, startPoint y: 441, endPoint x: 604, endPoint y: 717, distance: 336.4
click at [260, 435] on html "This is a measure of cancellations in a week period (numerator) by the number o…" at bounding box center [595, 494] width 670 height 174
copy span "This is a measure of cancellations in a week period (numerator) by the number o…"
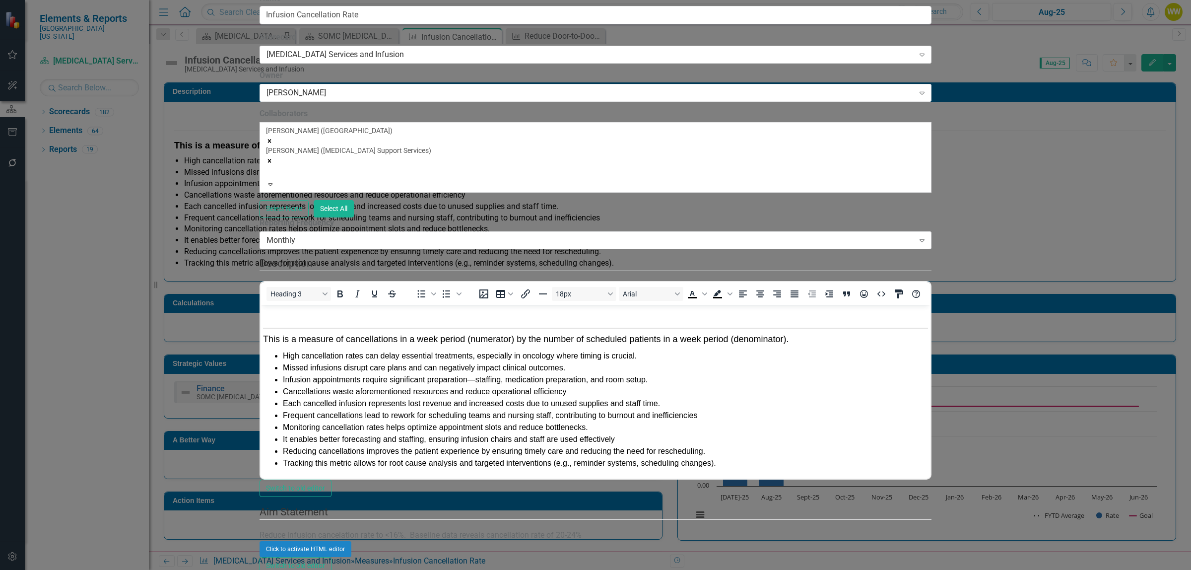
scroll to position [0, 0]
click at [678, 370] on div "14px" at bounding box center [671, 366] width 39 height 12
drag, startPoint x: 398, startPoint y: 851, endPoint x: 246, endPoint y: 832, distance: 153.5
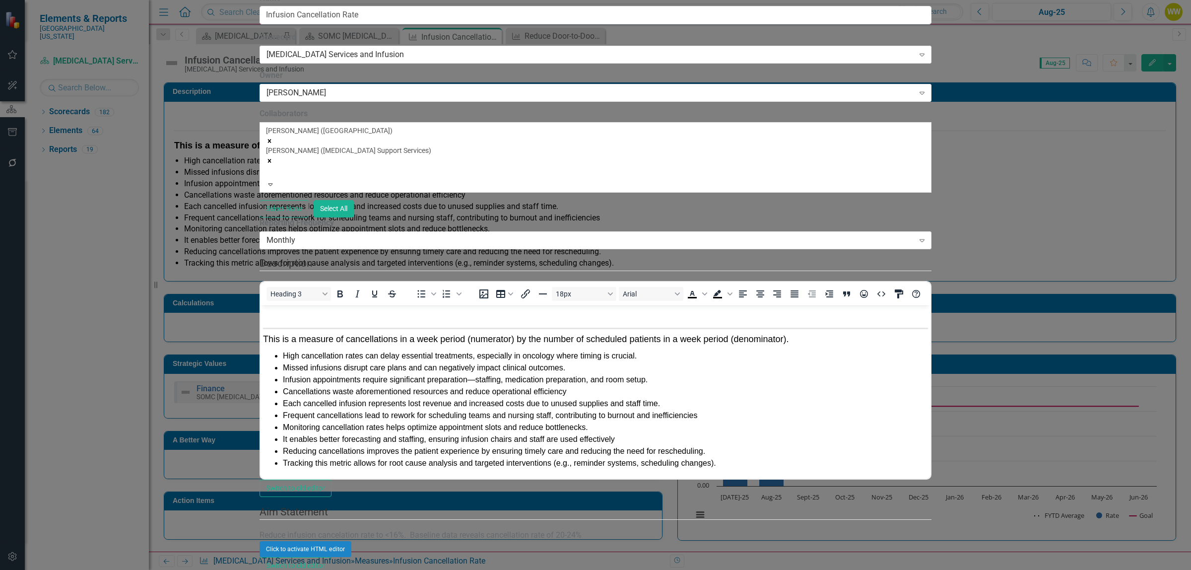
drag, startPoint x: 386, startPoint y: 840, endPoint x: 261, endPoint y: 819, distance: 126.8
click at [668, 369] on div "14px" at bounding box center [671, 366] width 39 height 12
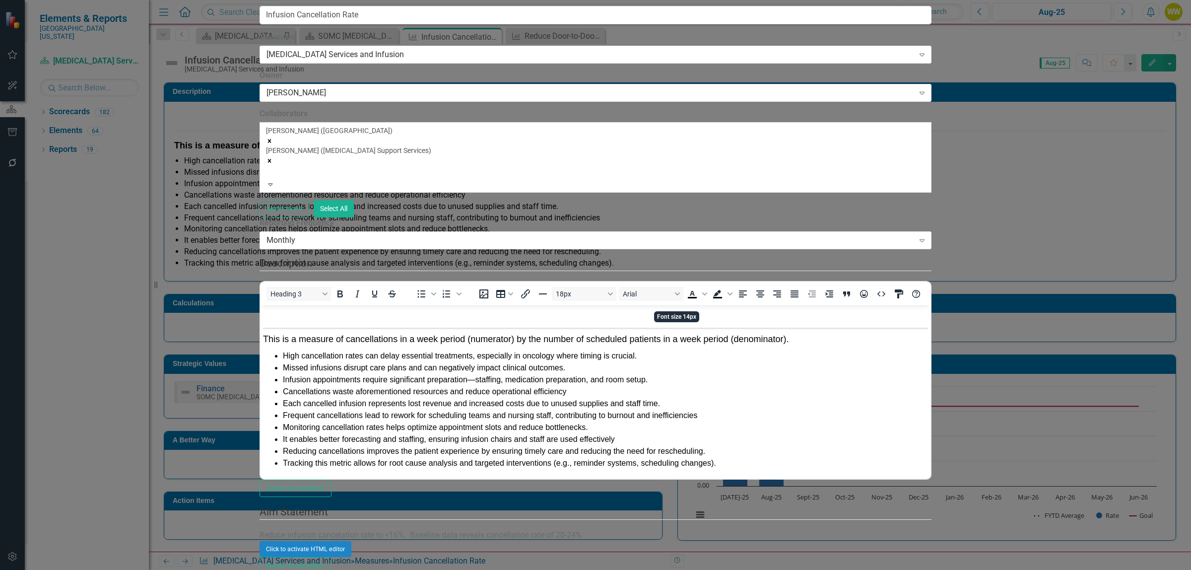
click at [669, 380] on div "18px" at bounding box center [671, 382] width 39 height 12
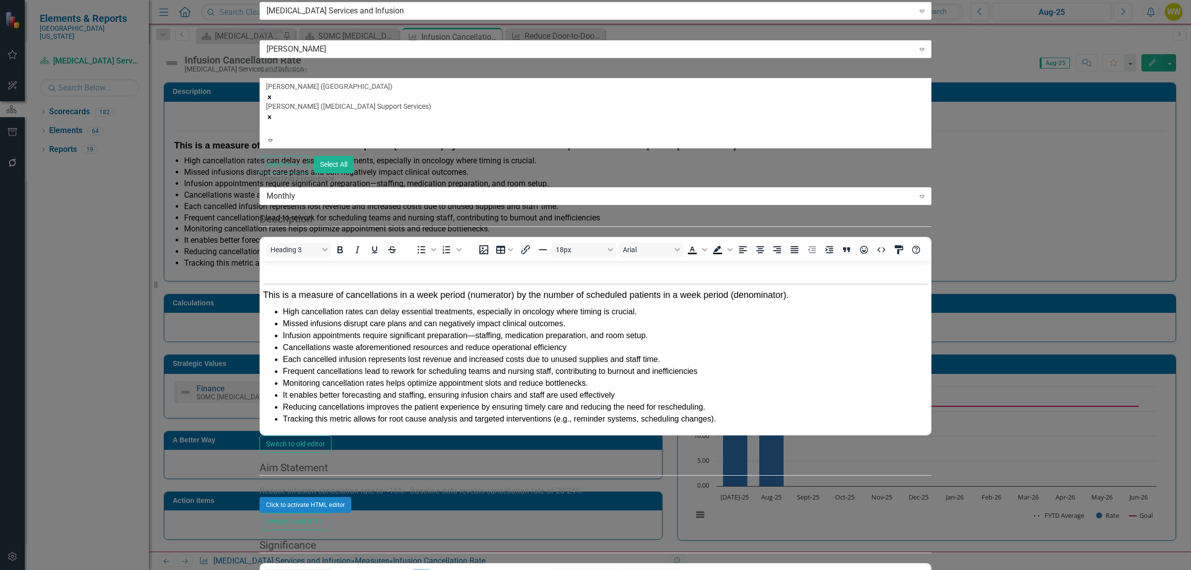
scroll to position [0, 0]
click at [427, 569] on icon "Bullet list" at bounding box center [421, 576] width 12 height 12
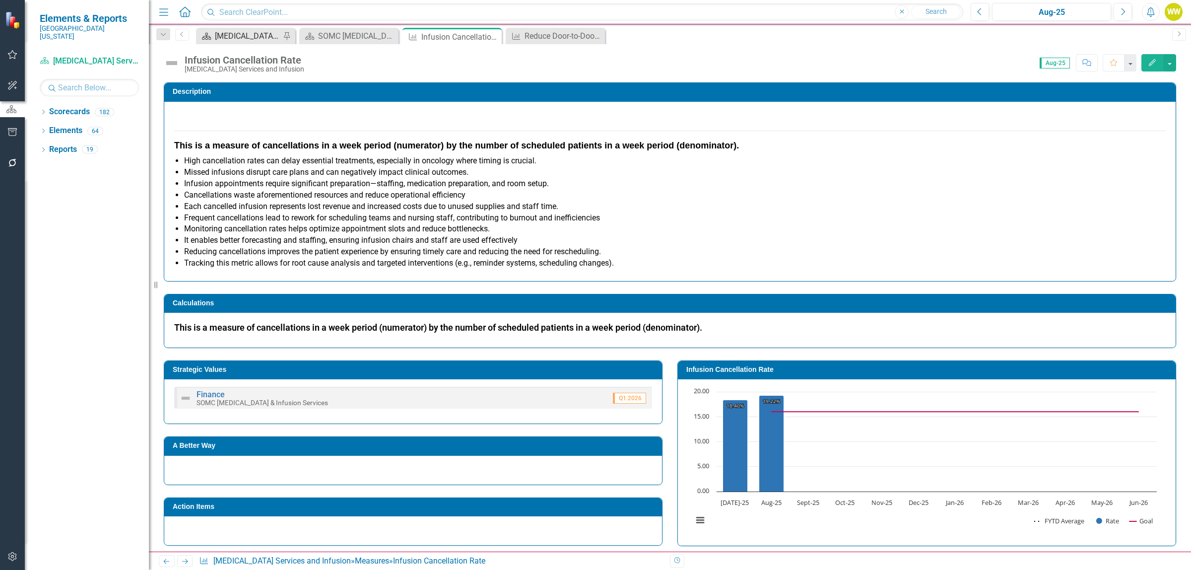
click at [258, 37] on div "[MEDICAL_DATA] Services and Infusion Dashboard" at bounding box center [247, 36] width 65 height 12
click at [370, 36] on div "SOMC [MEDICAL_DATA] & Infusion Services Summary Page" at bounding box center [350, 36] width 65 height 12
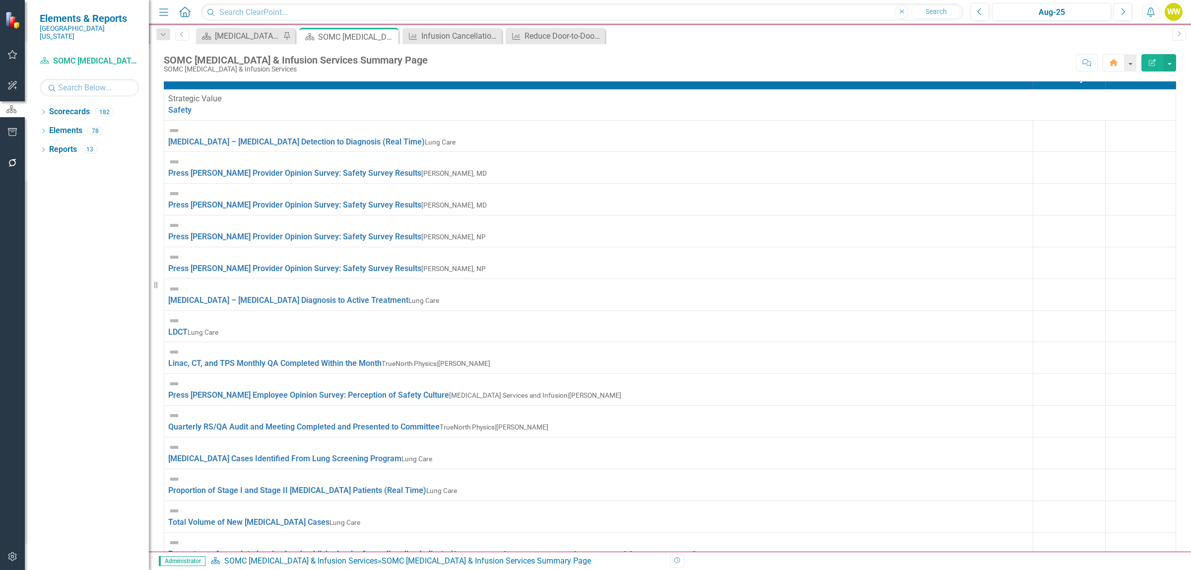
scroll to position [434, 0]
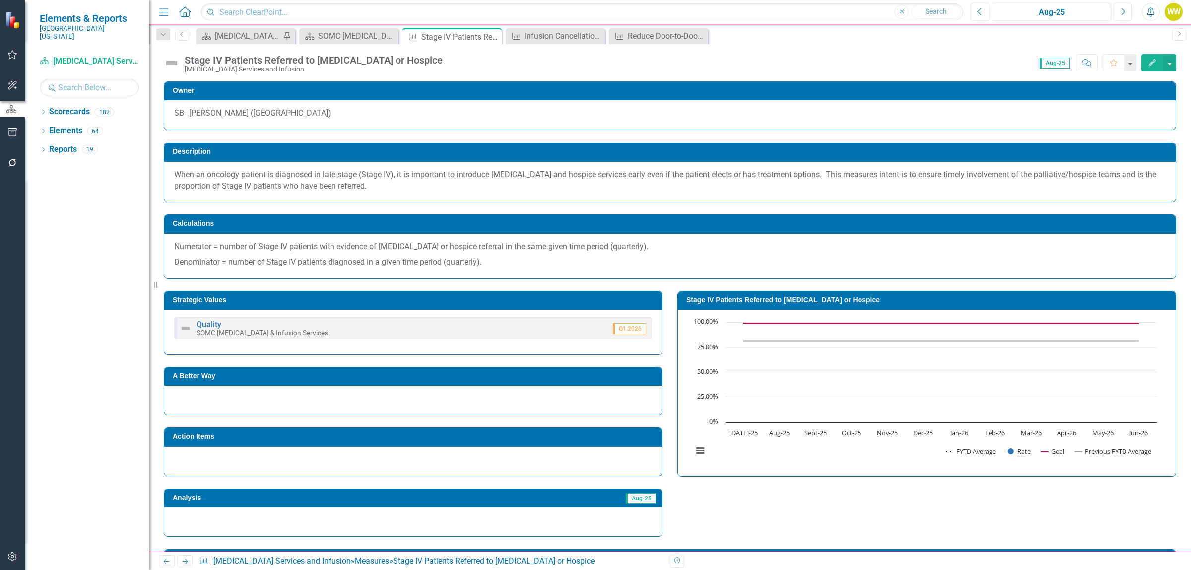
click at [1151, 61] on icon "Edit" at bounding box center [1152, 62] width 9 height 7
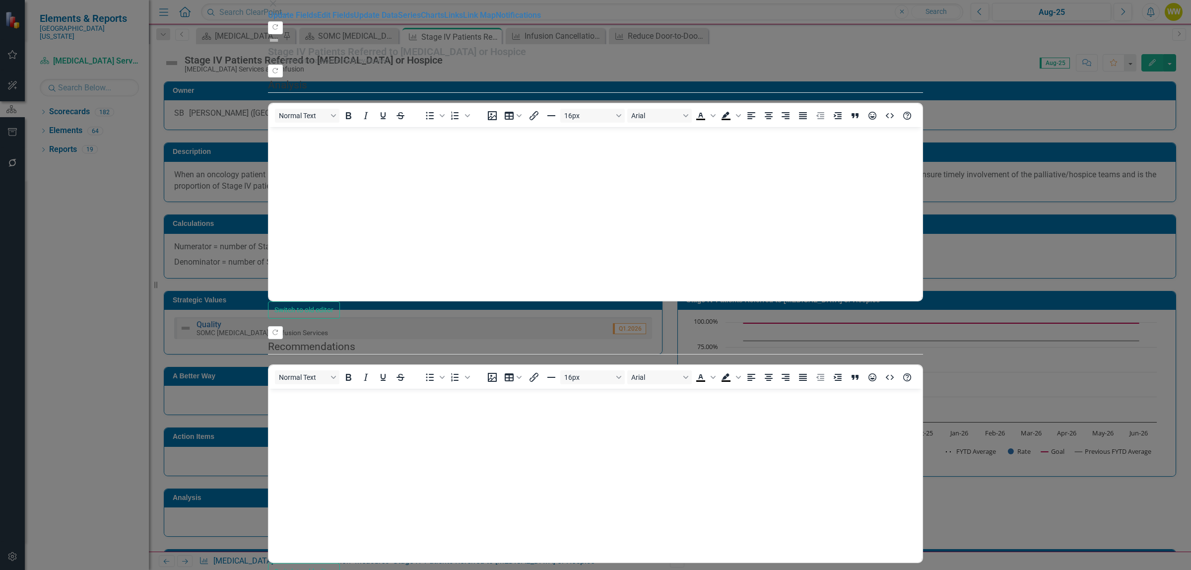
click at [278, 7] on icon "Close" at bounding box center [273, 4] width 10 height 8
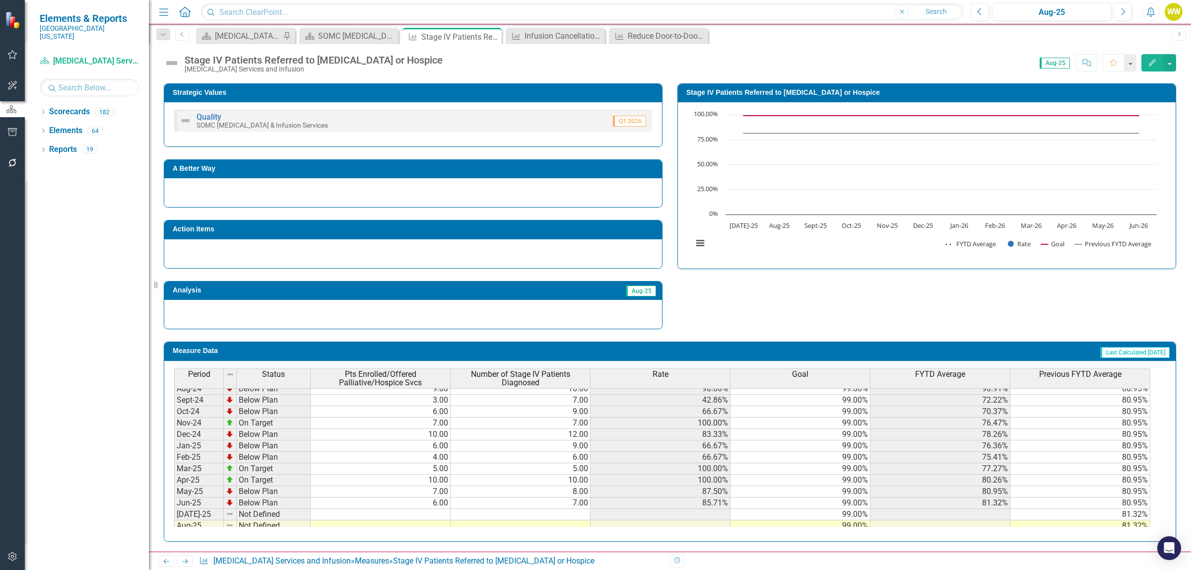
scroll to position [62, 0]
click at [442, 518] on td at bounding box center [381, 515] width 140 height 11
type textarea "5"
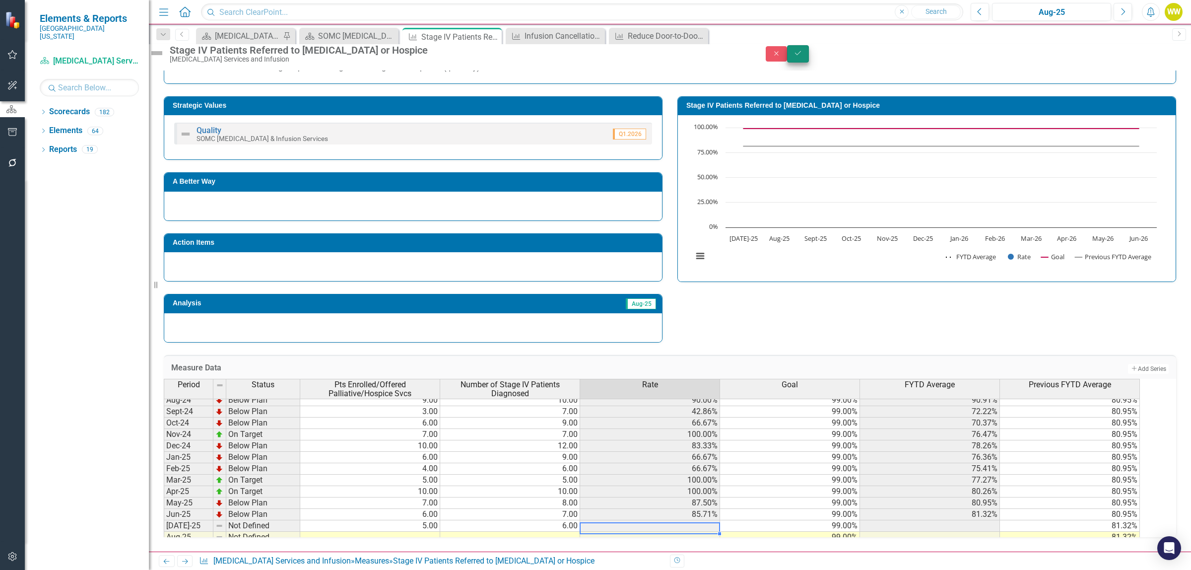
type textarea "6"
click at [802, 56] on icon "Save" at bounding box center [797, 53] width 9 height 7
